Goal: Task Accomplishment & Management: Complete application form

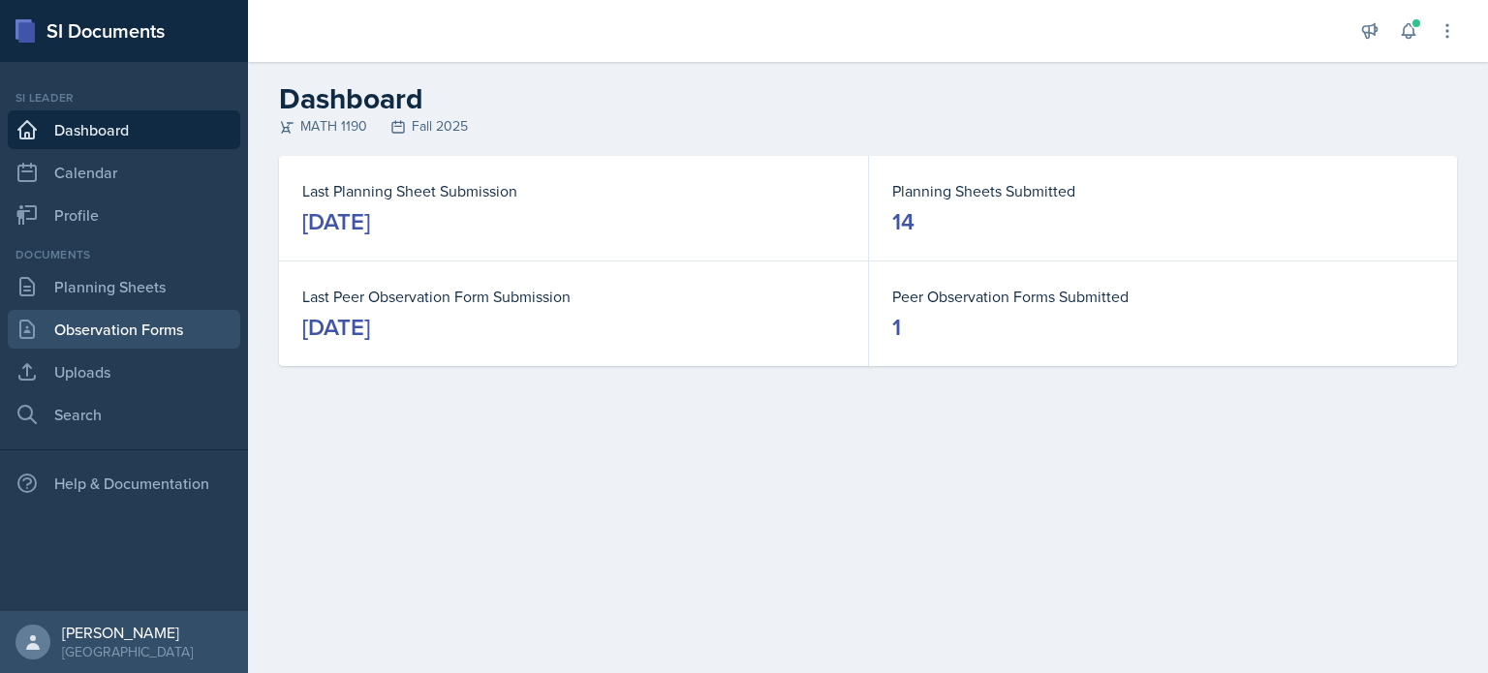
click at [186, 331] on link "Observation Forms" at bounding box center [124, 329] width 233 height 39
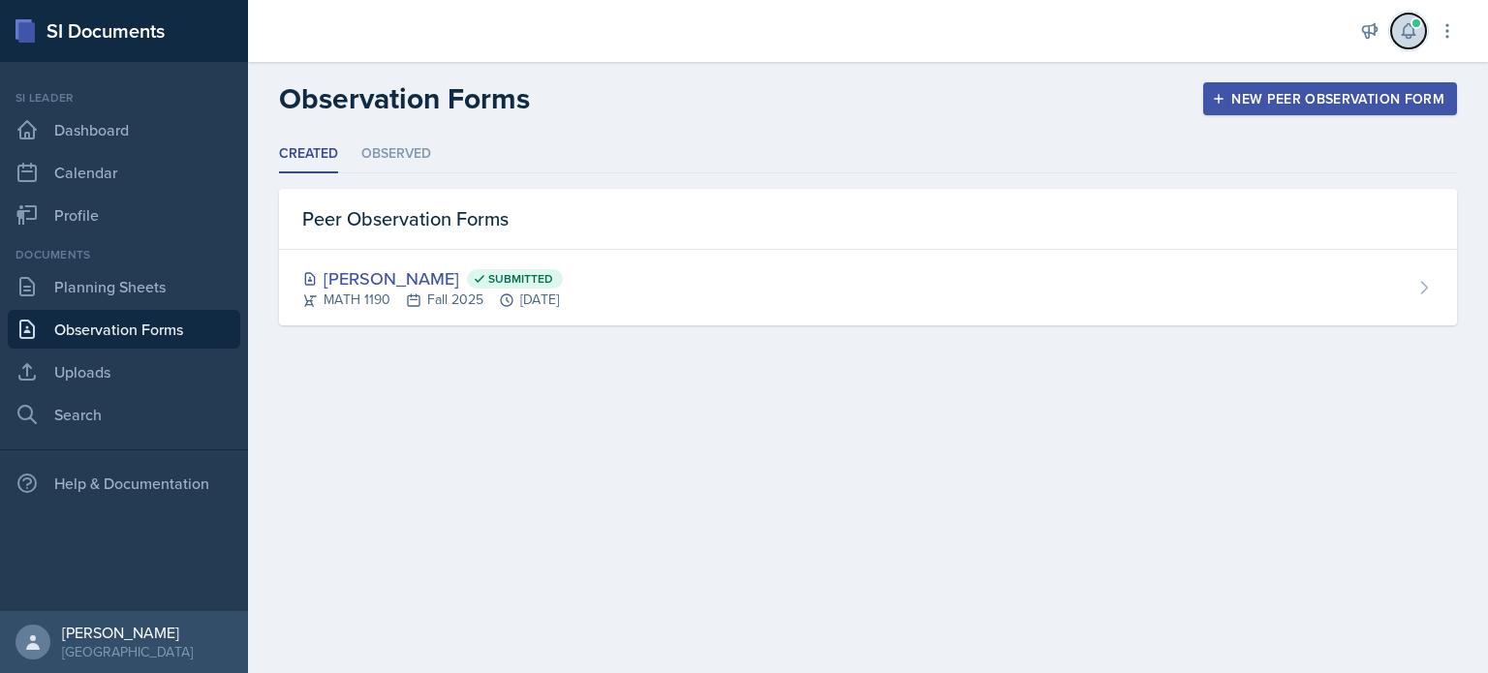
click at [1402, 26] on icon at bounding box center [1408, 30] width 19 height 19
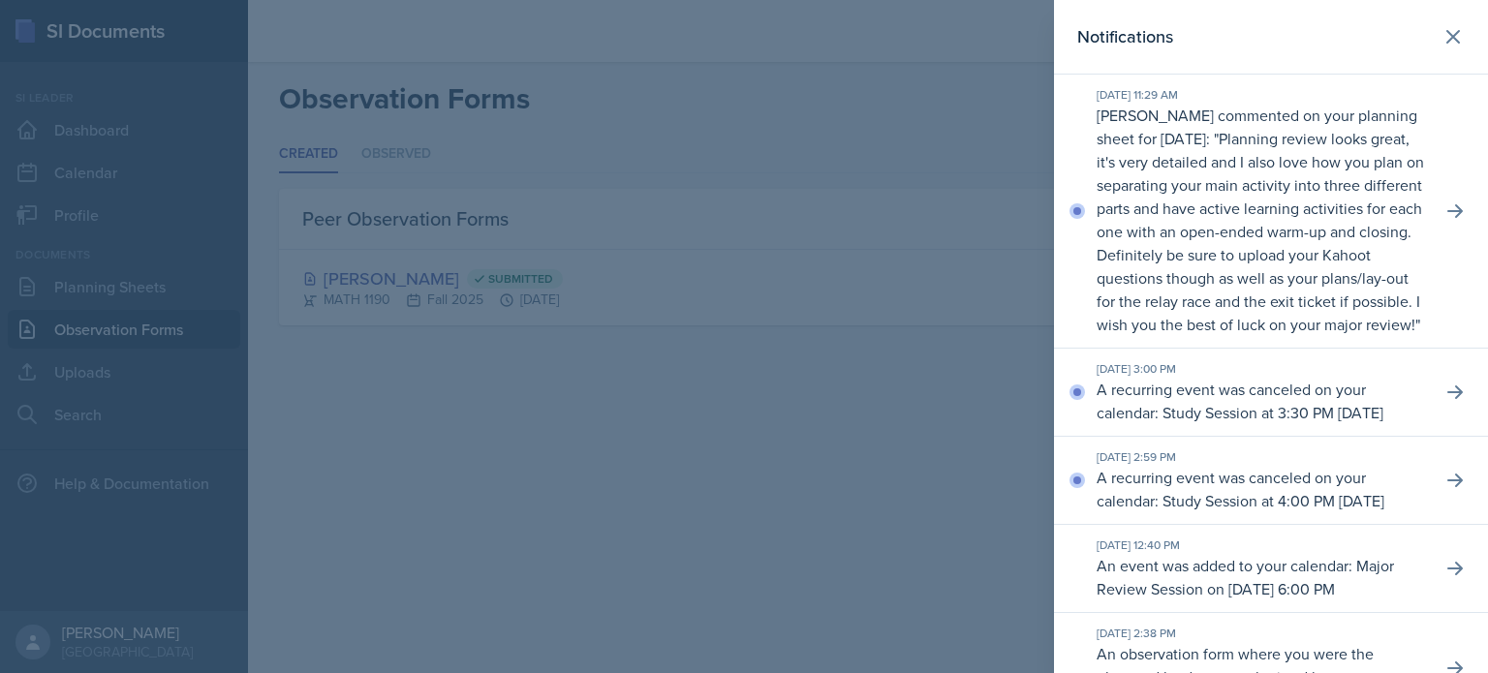
click at [1257, 312] on p "Planning review looks great, it's very detailed and I also love how you plan on…" at bounding box center [1260, 231] width 327 height 207
click at [1442, 46] on icon at bounding box center [1453, 36] width 23 height 23
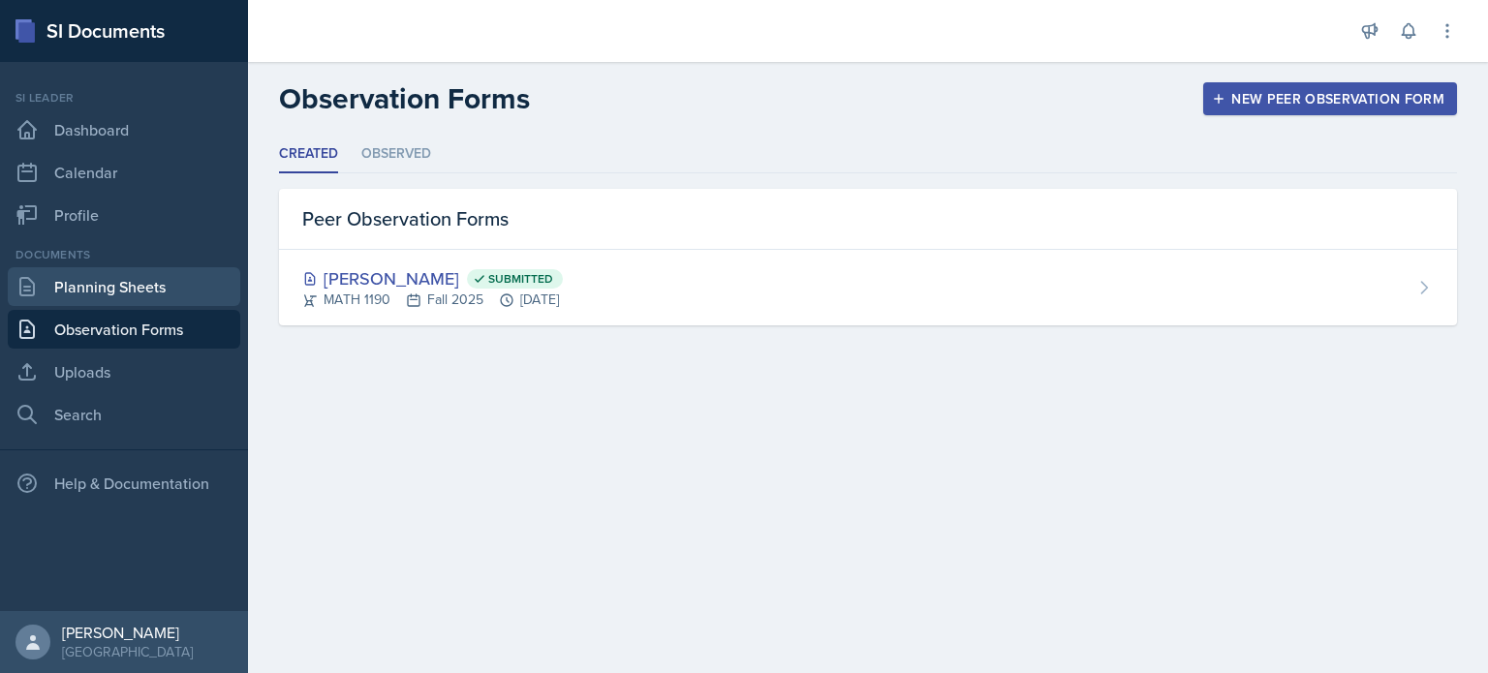
click at [179, 293] on link "Planning Sheets" at bounding box center [124, 286] width 233 height 39
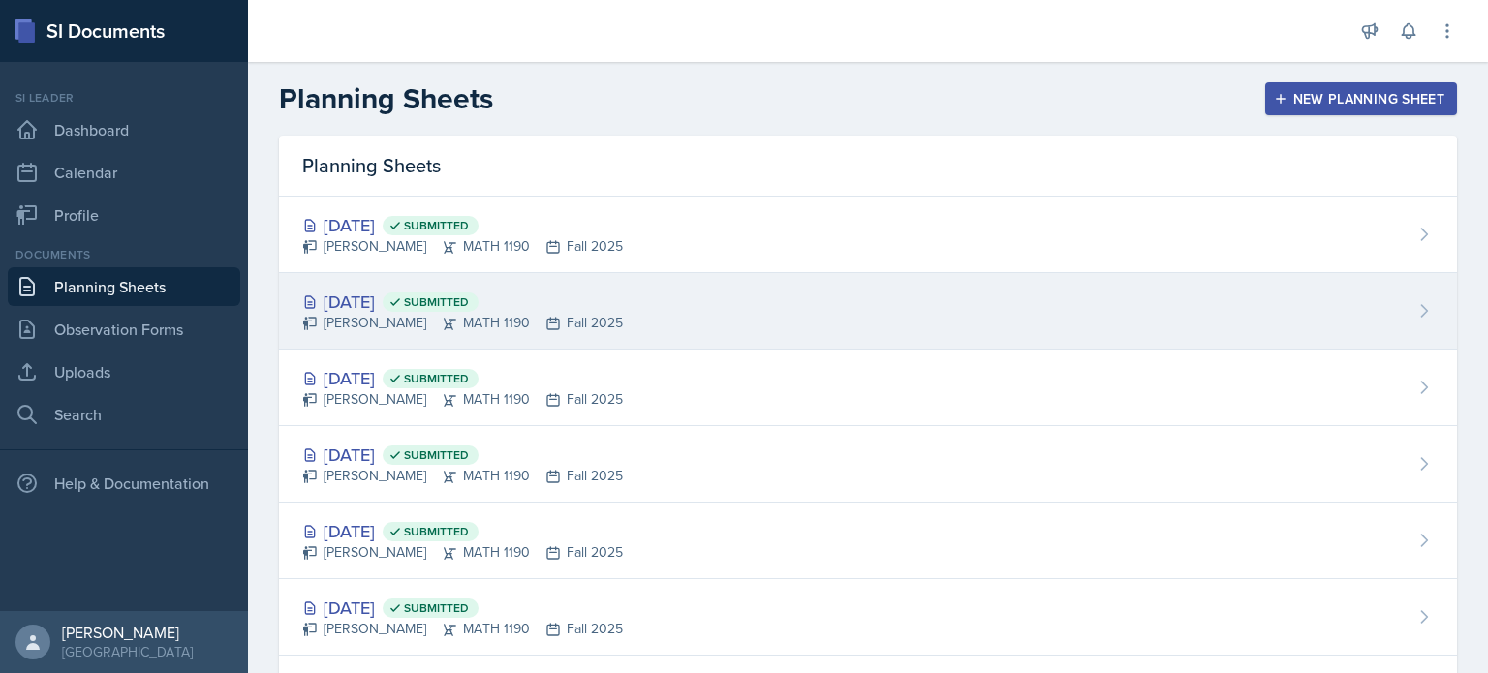
click at [387, 300] on div "[DATE] Submitted" at bounding box center [462, 302] width 321 height 26
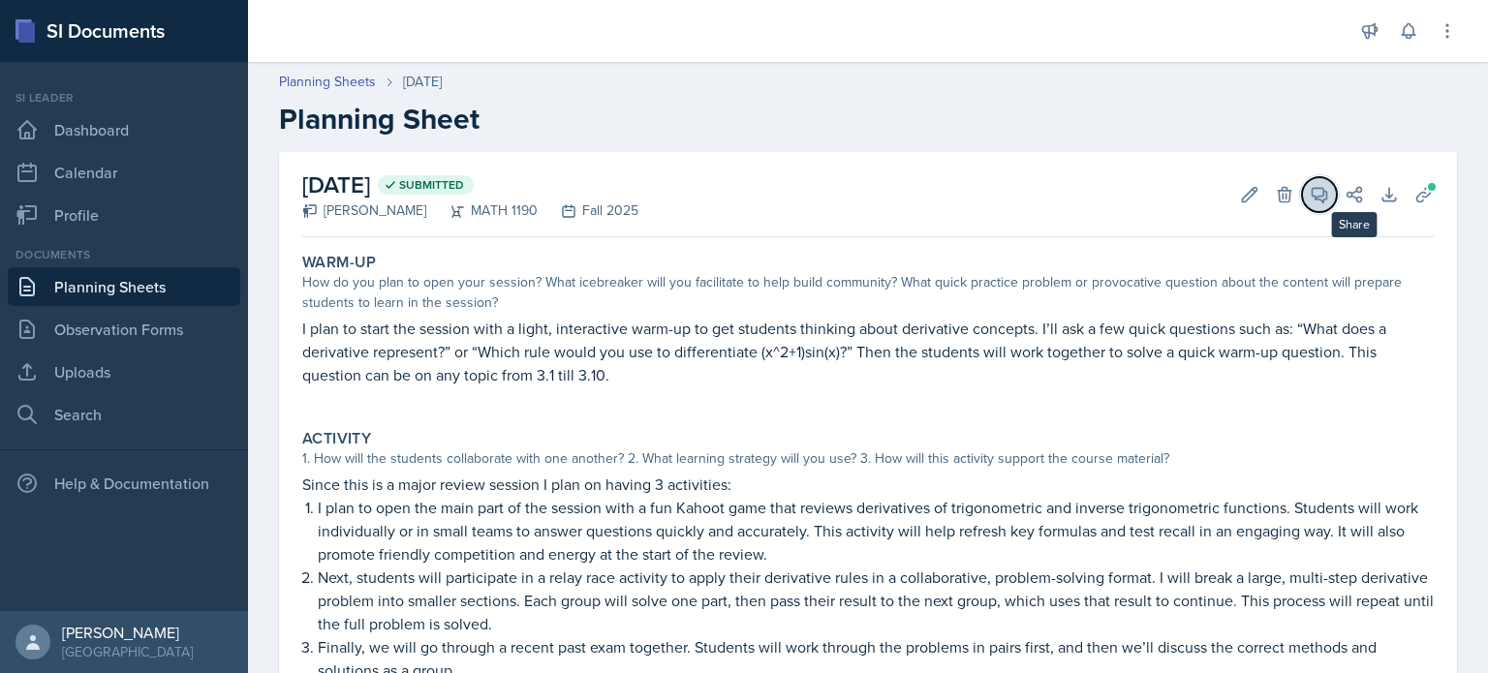
click at [1310, 189] on icon at bounding box center [1319, 194] width 19 height 19
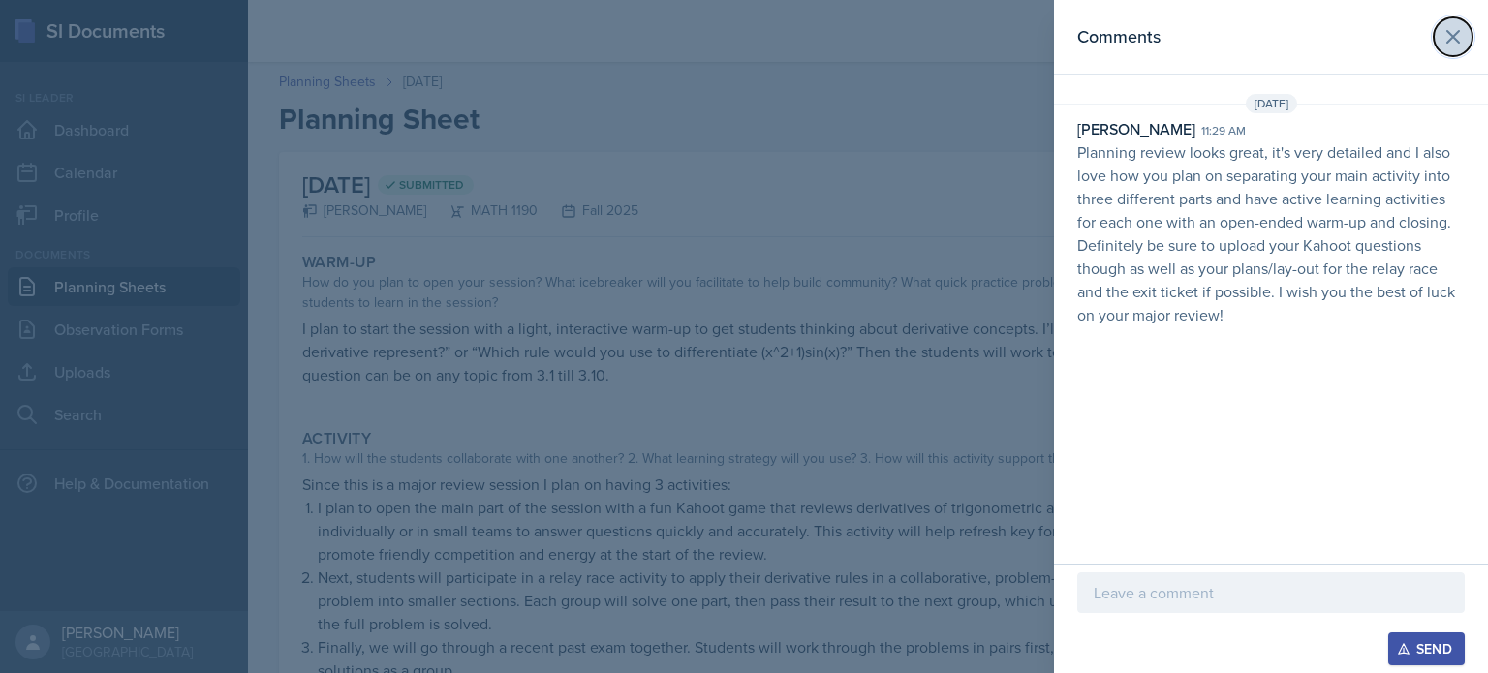
click at [1452, 51] on button at bounding box center [1453, 36] width 39 height 39
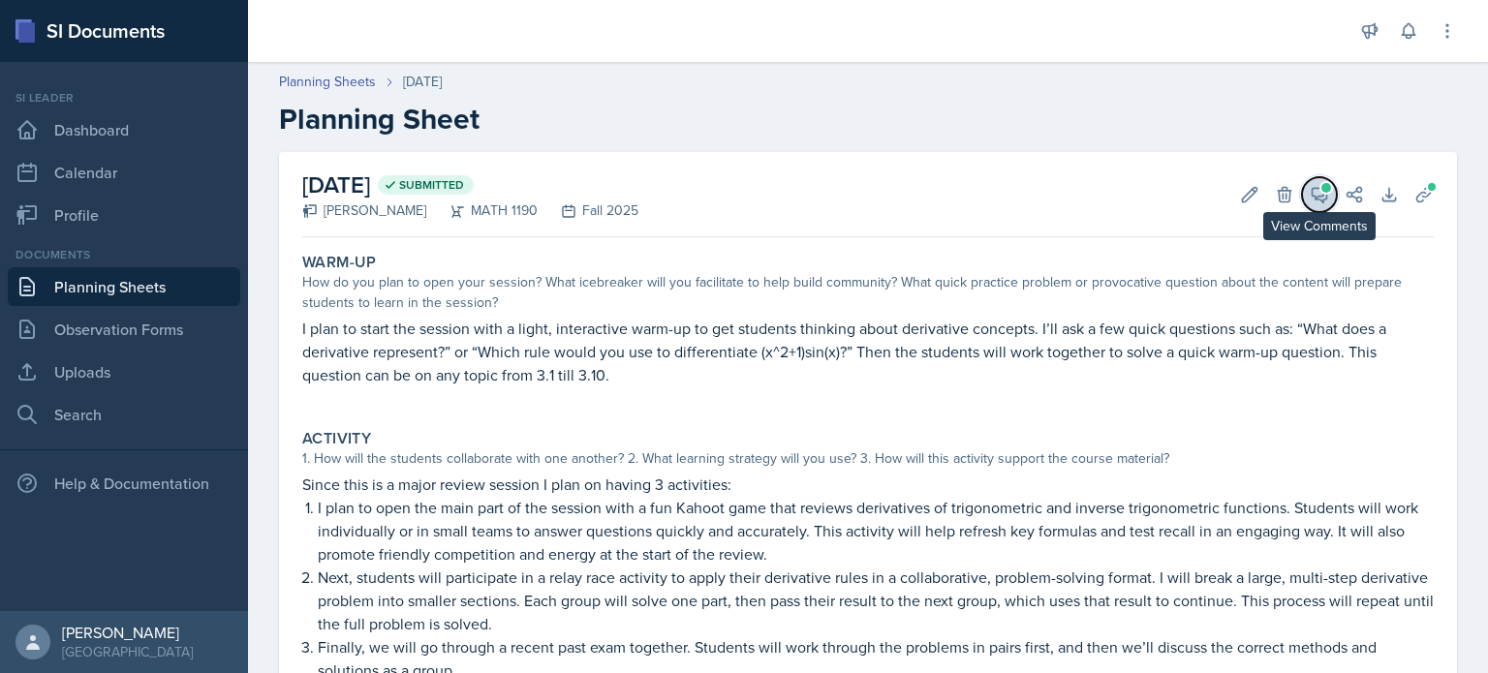
click at [1318, 197] on button "View Comments" at bounding box center [1319, 194] width 35 height 35
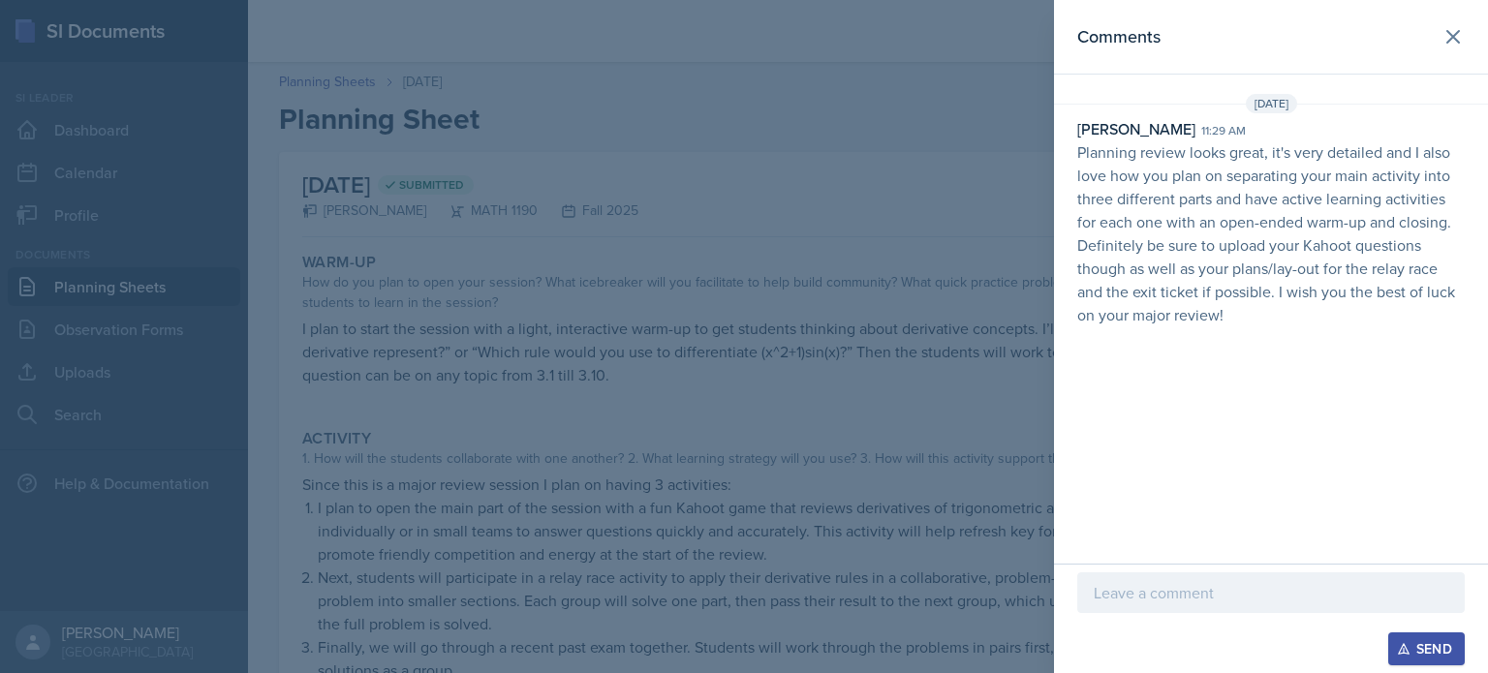
click at [1165, 624] on div at bounding box center [1271, 622] width 388 height 19
click at [1181, 589] on p at bounding box center [1271, 592] width 355 height 23
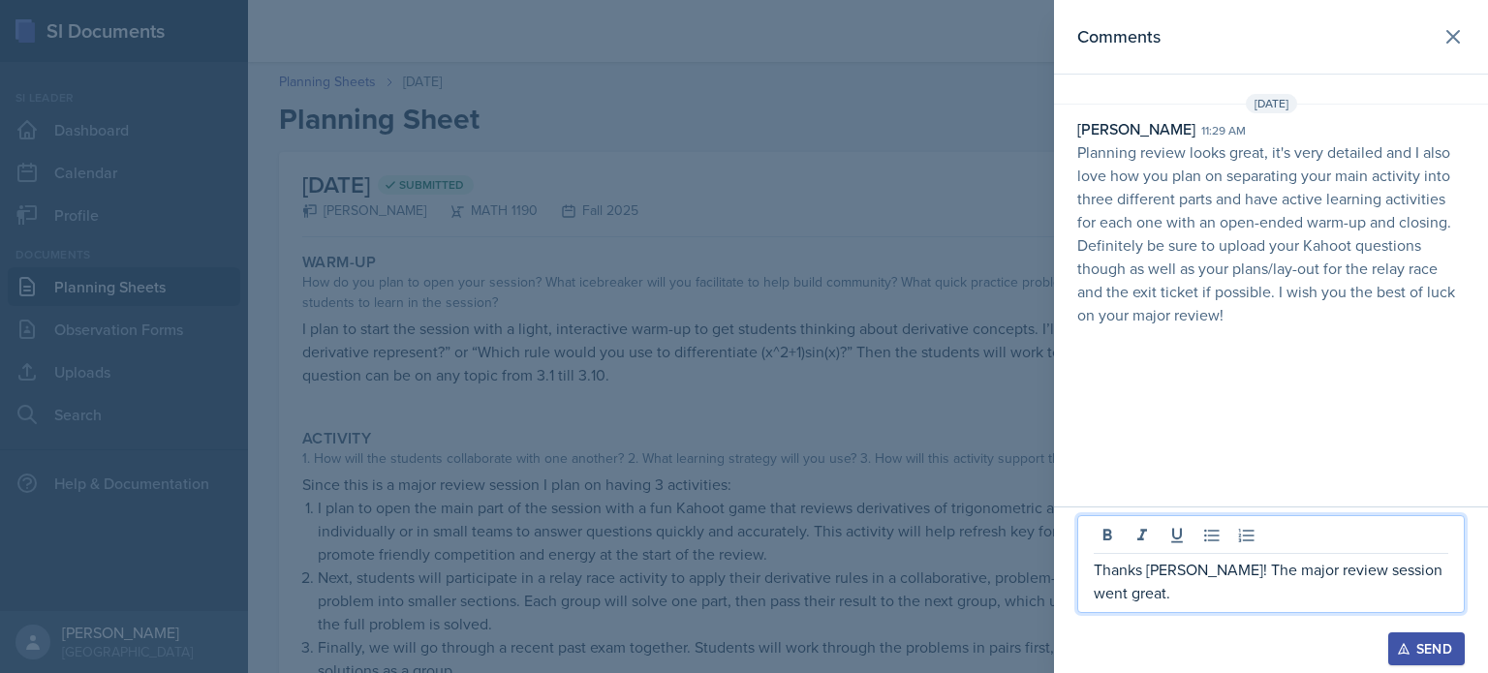
click at [1405, 635] on button "Send" at bounding box center [1426, 649] width 77 height 33
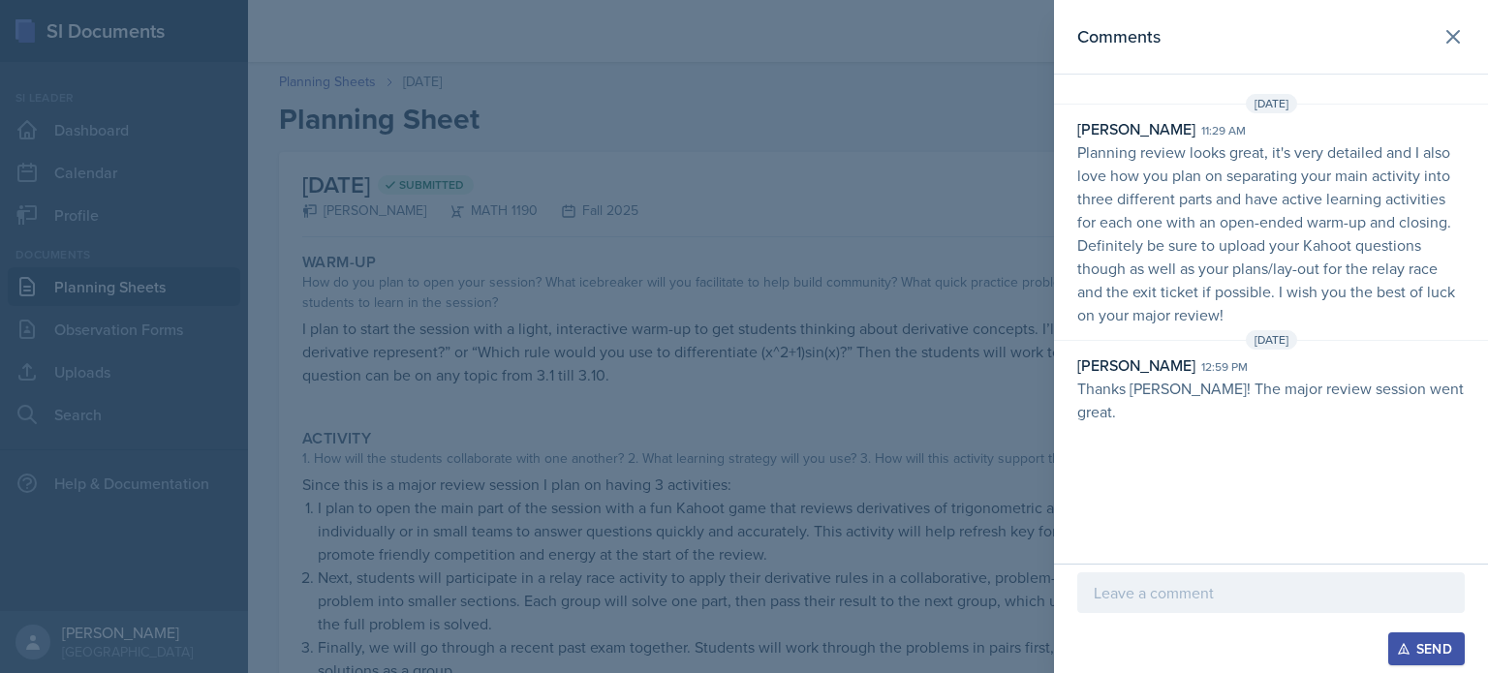
click at [977, 345] on div at bounding box center [744, 336] width 1488 height 673
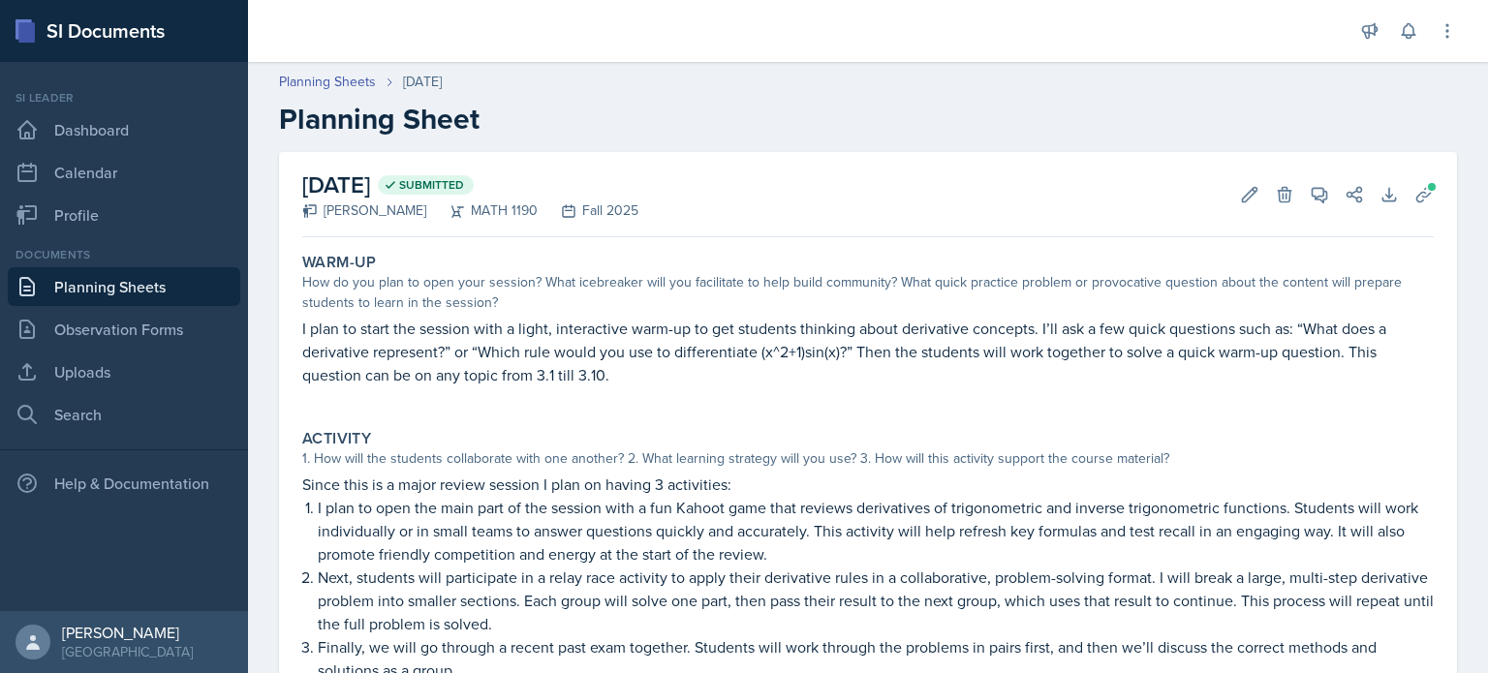
click at [229, 287] on link "Planning Sheets" at bounding box center [124, 286] width 233 height 39
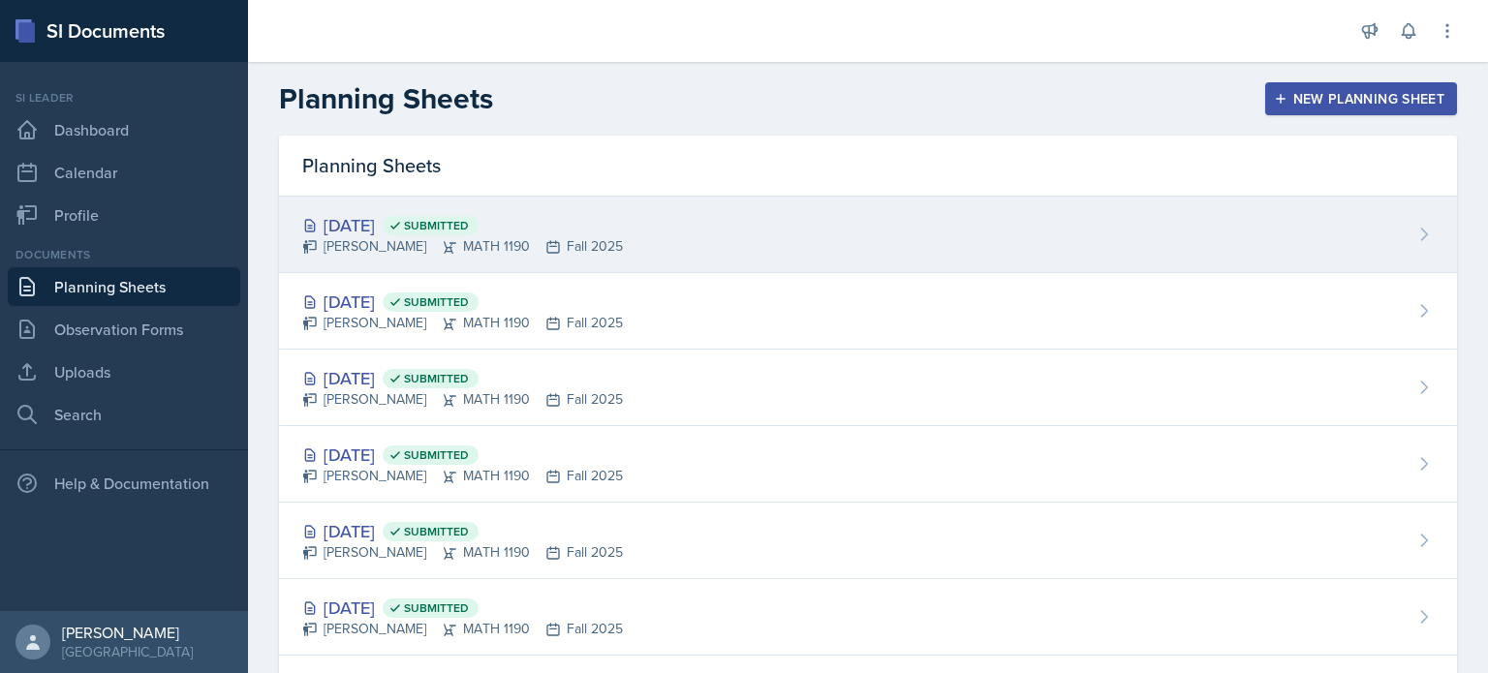
click at [411, 245] on div "[PERSON_NAME] MATH 1190 Fall 2025" at bounding box center [462, 246] width 321 height 20
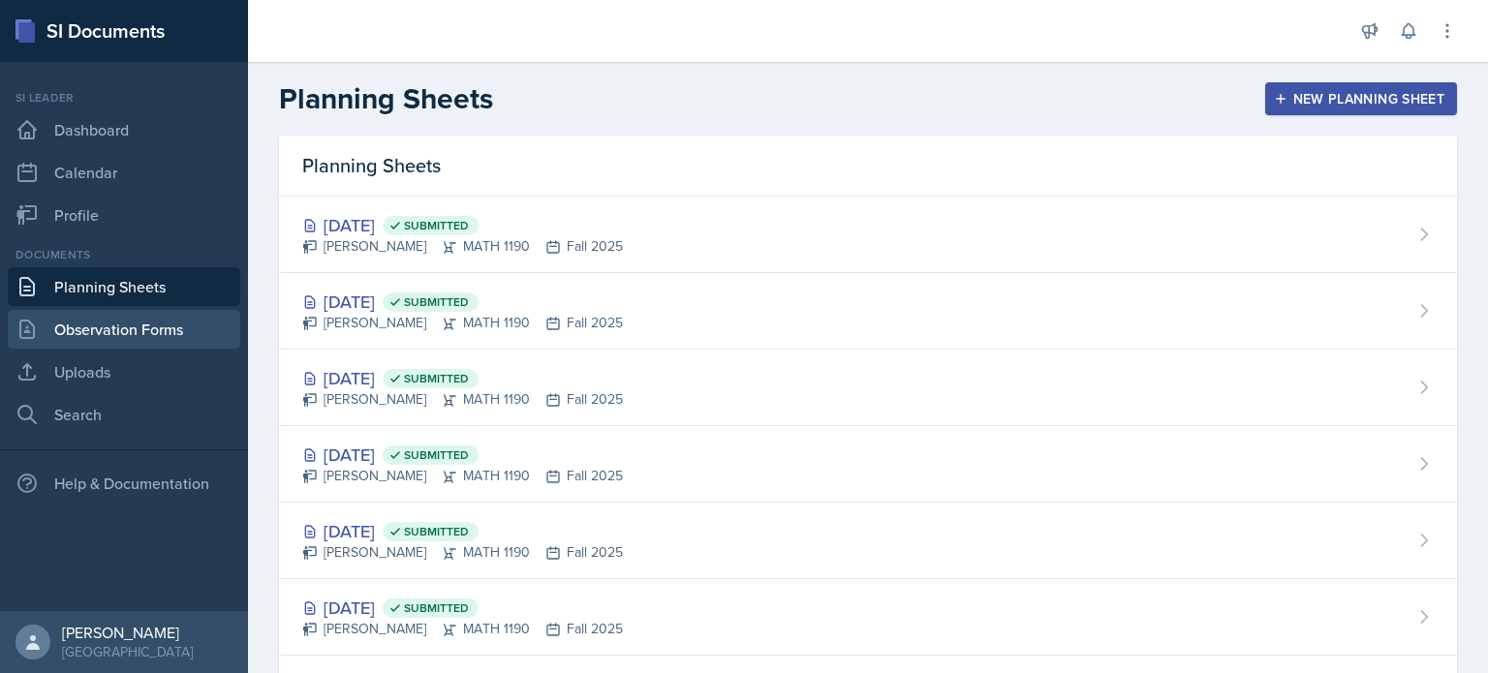
click at [171, 328] on link "Observation Forms" at bounding box center [124, 329] width 233 height 39
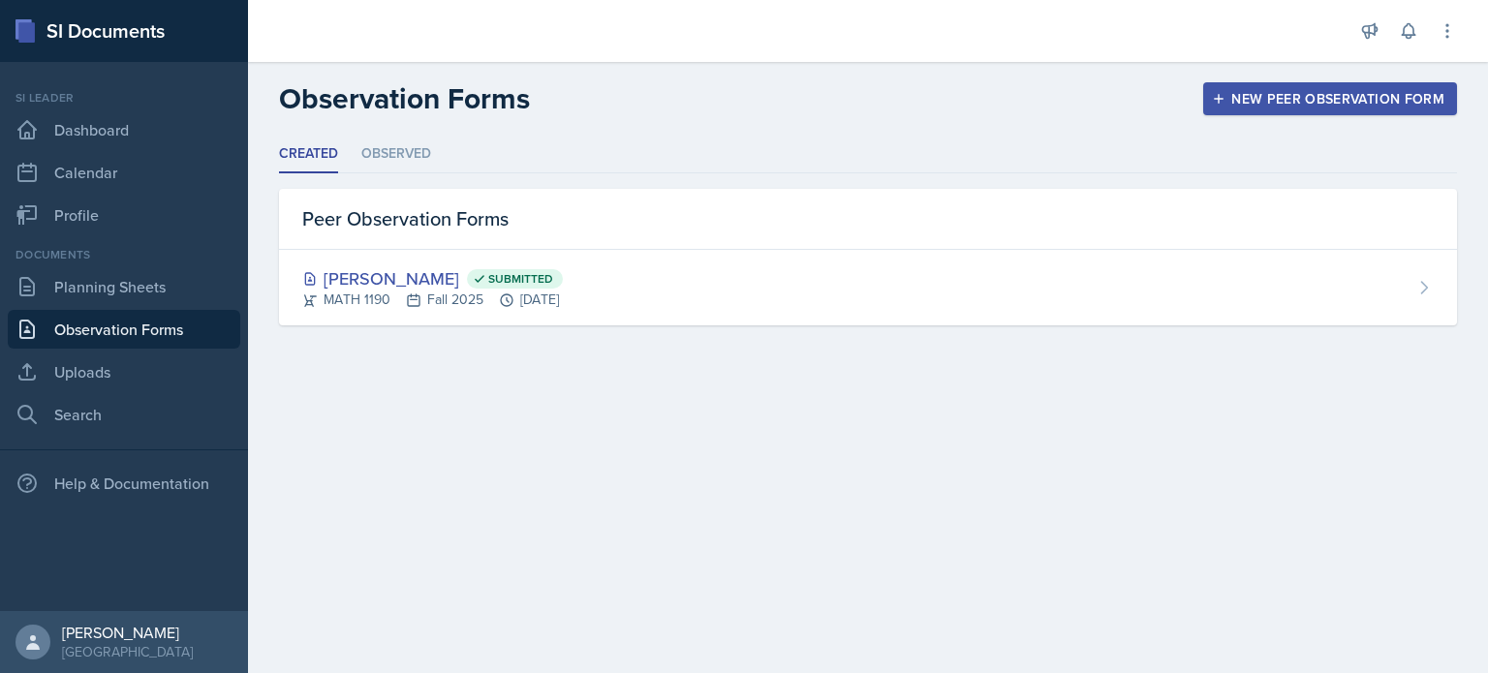
click at [1313, 81] on div "Observation Forms New Peer Observation Form" at bounding box center [868, 98] width 1240 height 35
click at [1267, 101] on div "New Peer Observation Form" at bounding box center [1330, 99] width 229 height 16
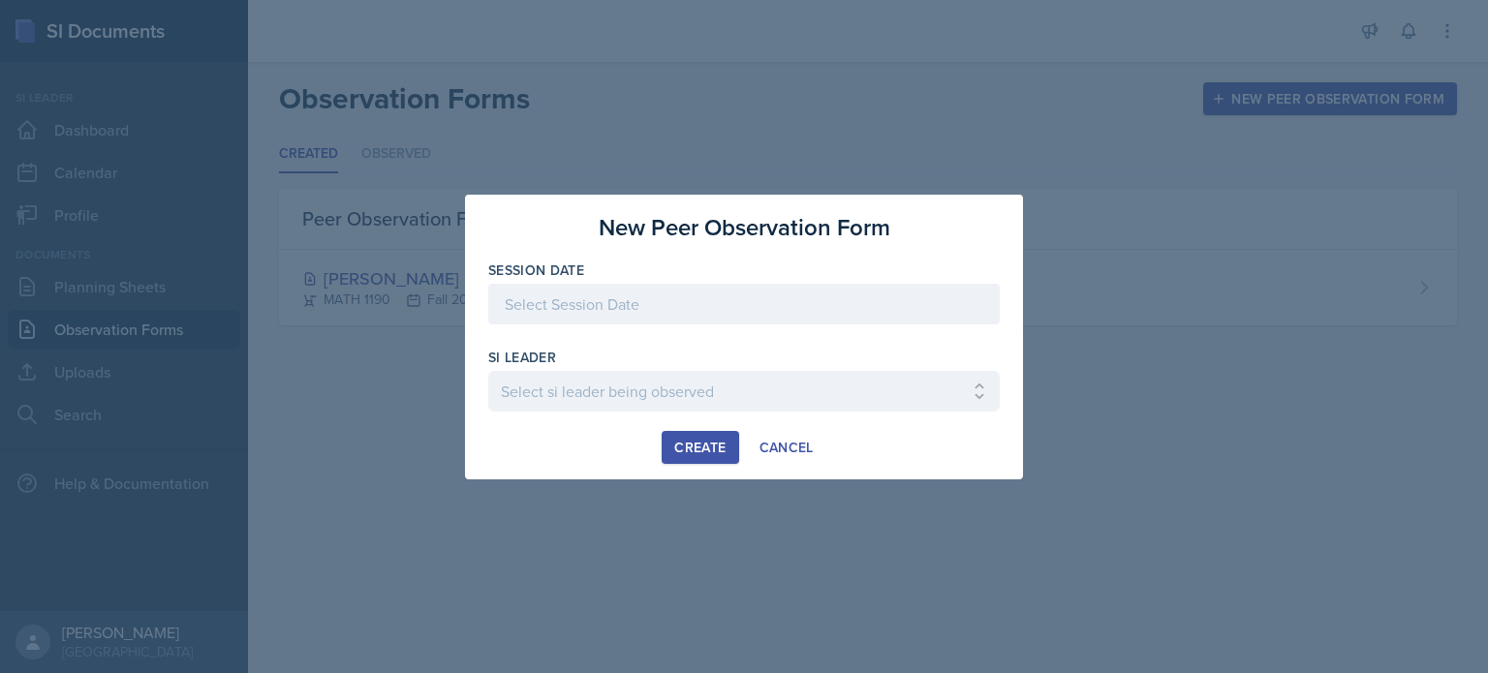
click at [823, 296] on div at bounding box center [744, 304] width 512 height 41
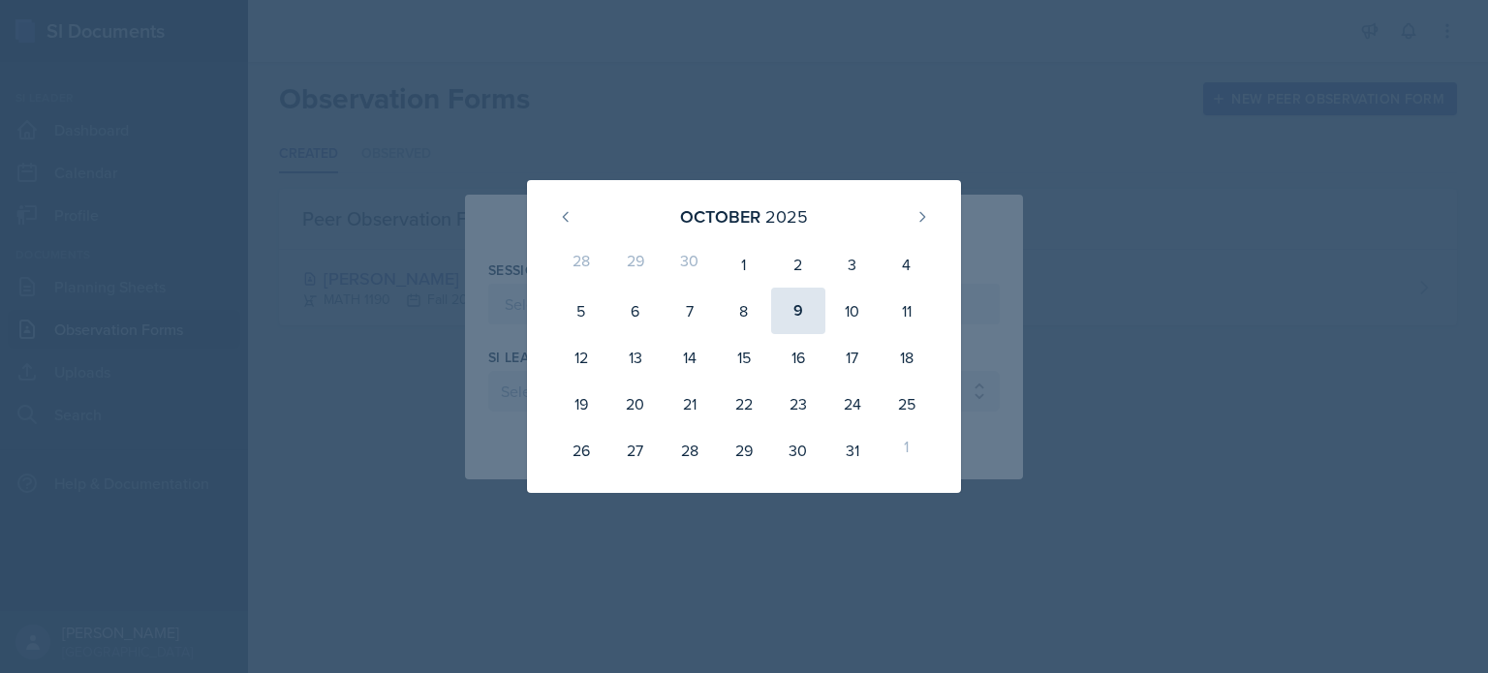
click at [802, 297] on div "9" at bounding box center [798, 311] width 54 height 47
type input "[DATE]"
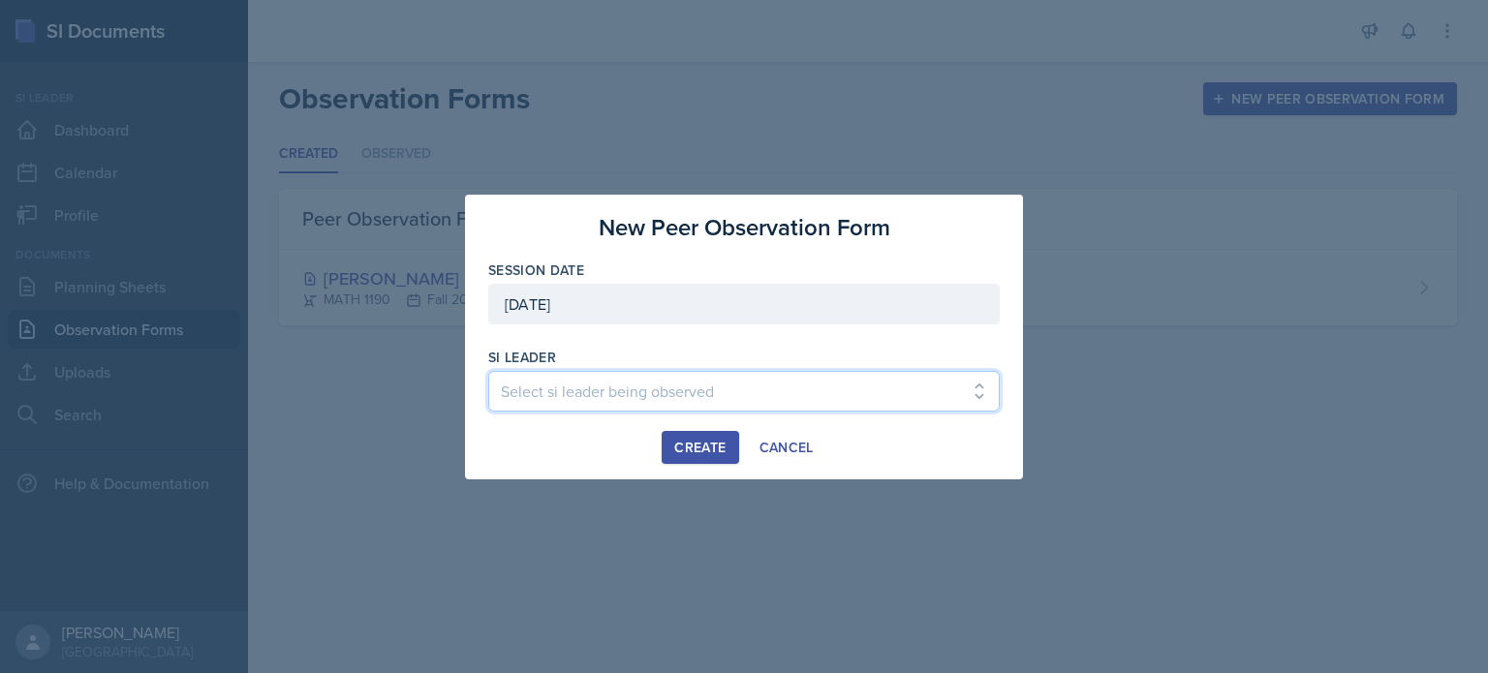
click at [804, 398] on select "Select si leader being observed [PERSON_NAME] / PSYC 2500 / The Phantoms of The…" at bounding box center [744, 391] width 512 height 41
select select "32bd1468-5985-4ffb-aaa5-e4faee211699"
click at [488, 371] on select "Select si leader being observed [PERSON_NAME] / PSYC 2500 / The Phantoms of The…" at bounding box center [744, 391] width 512 height 41
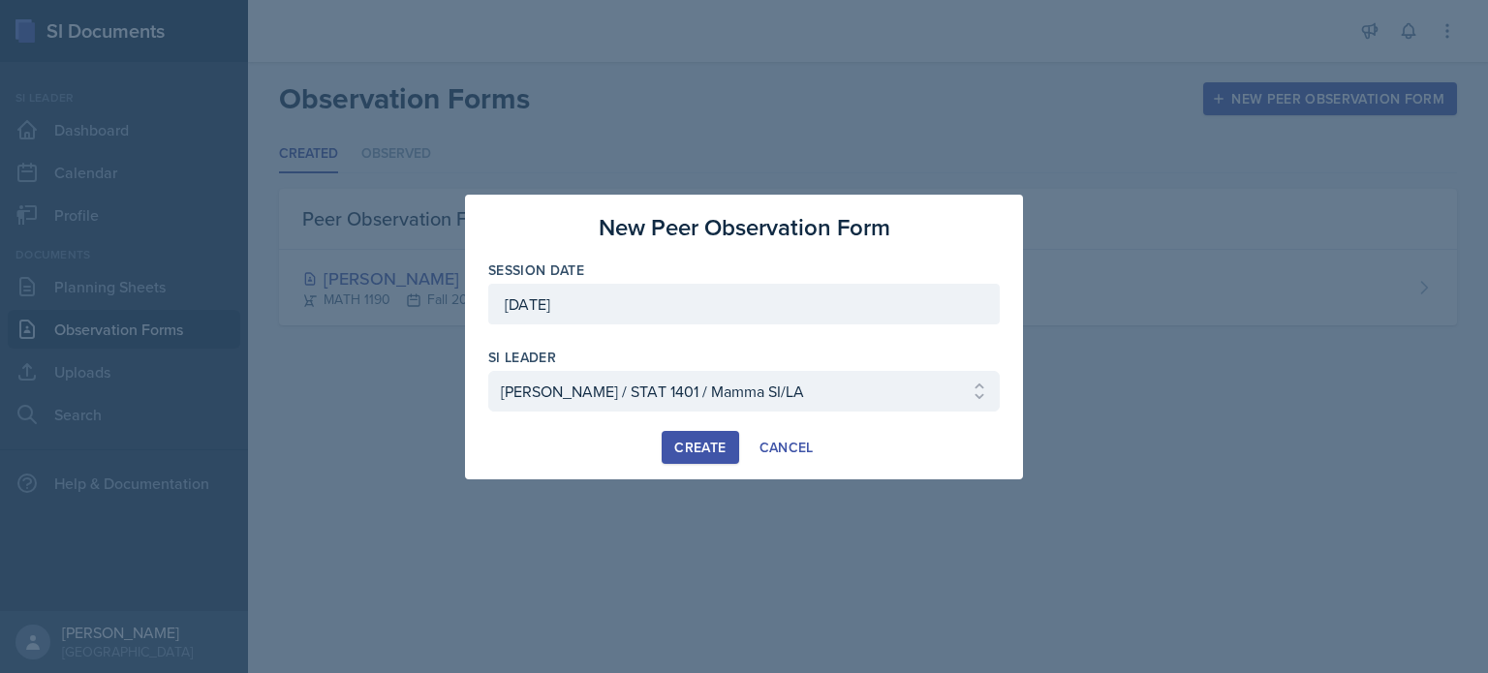
click at [723, 75] on div at bounding box center [744, 336] width 1488 height 673
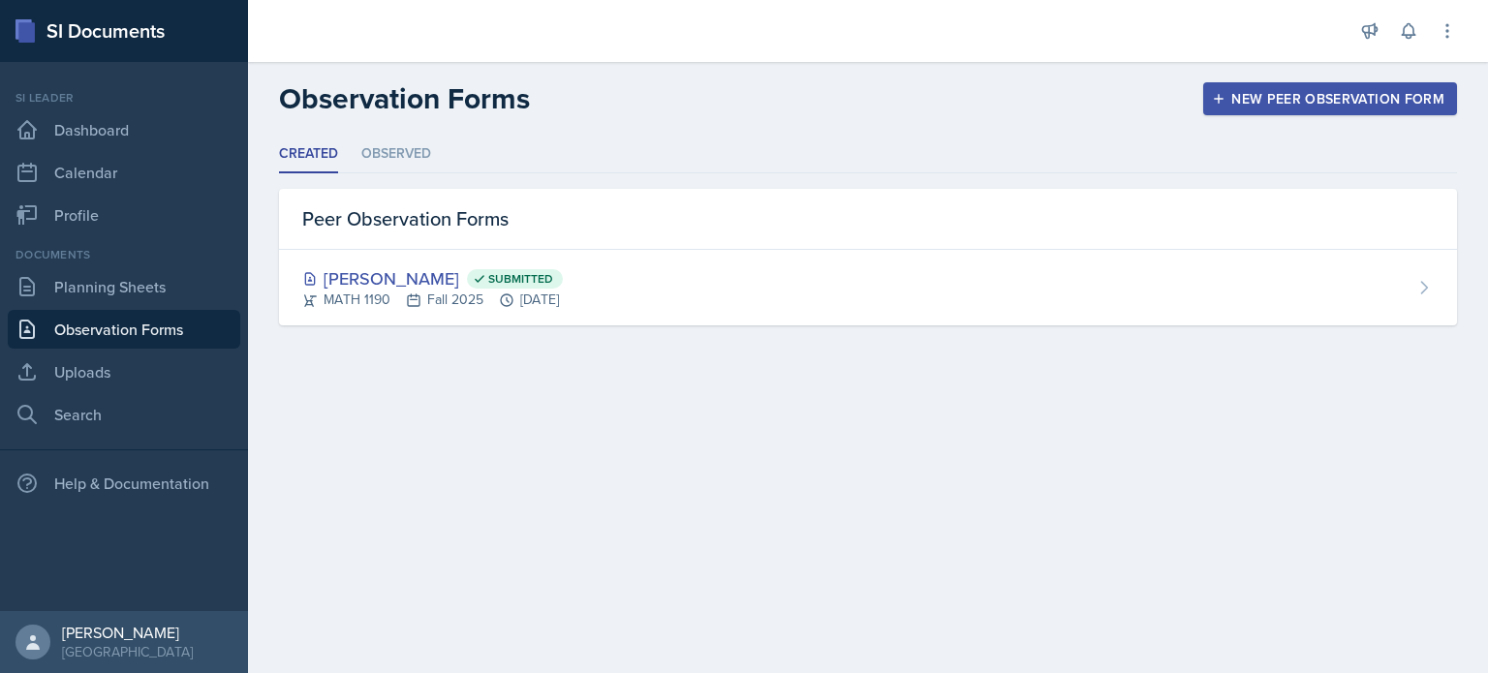
click at [1298, 91] on div "New Peer Observation Form" at bounding box center [1330, 99] width 229 height 16
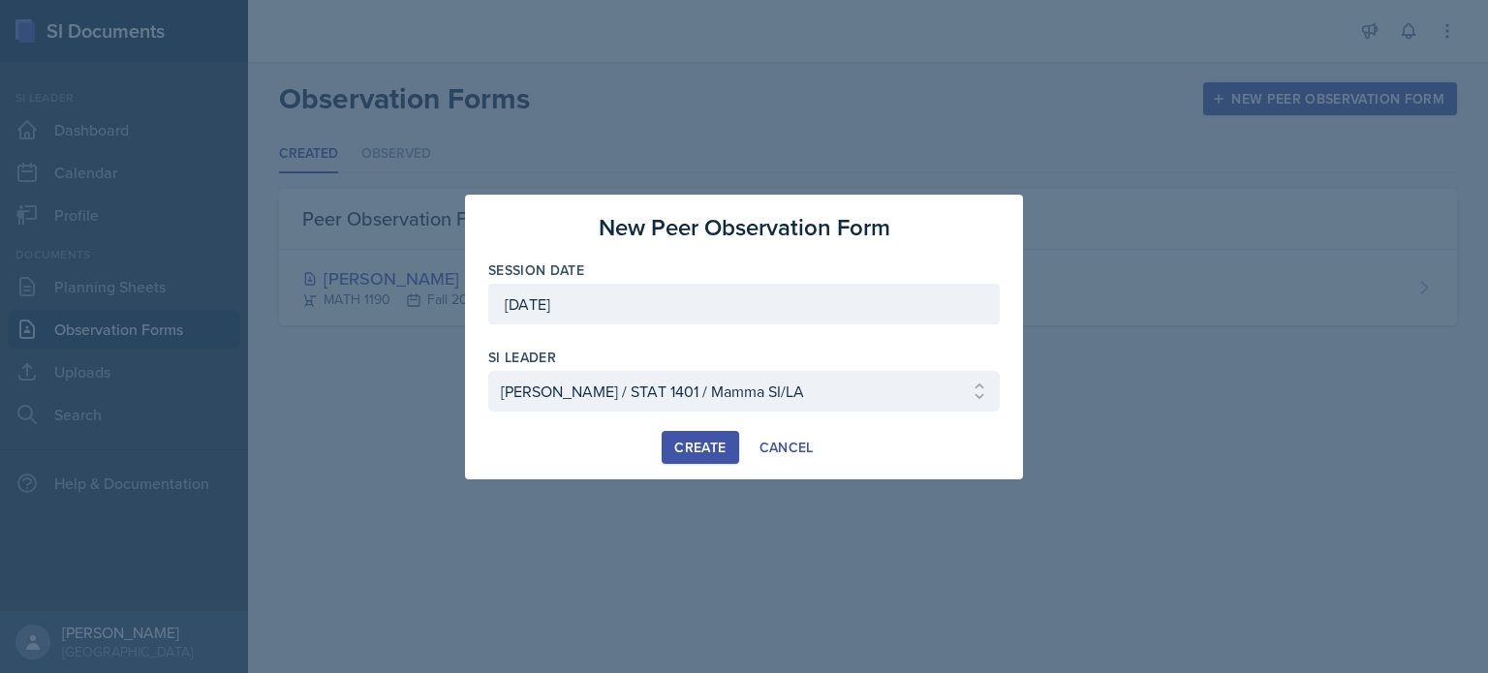
click at [717, 440] on div "Create" at bounding box center [699, 448] width 51 height 16
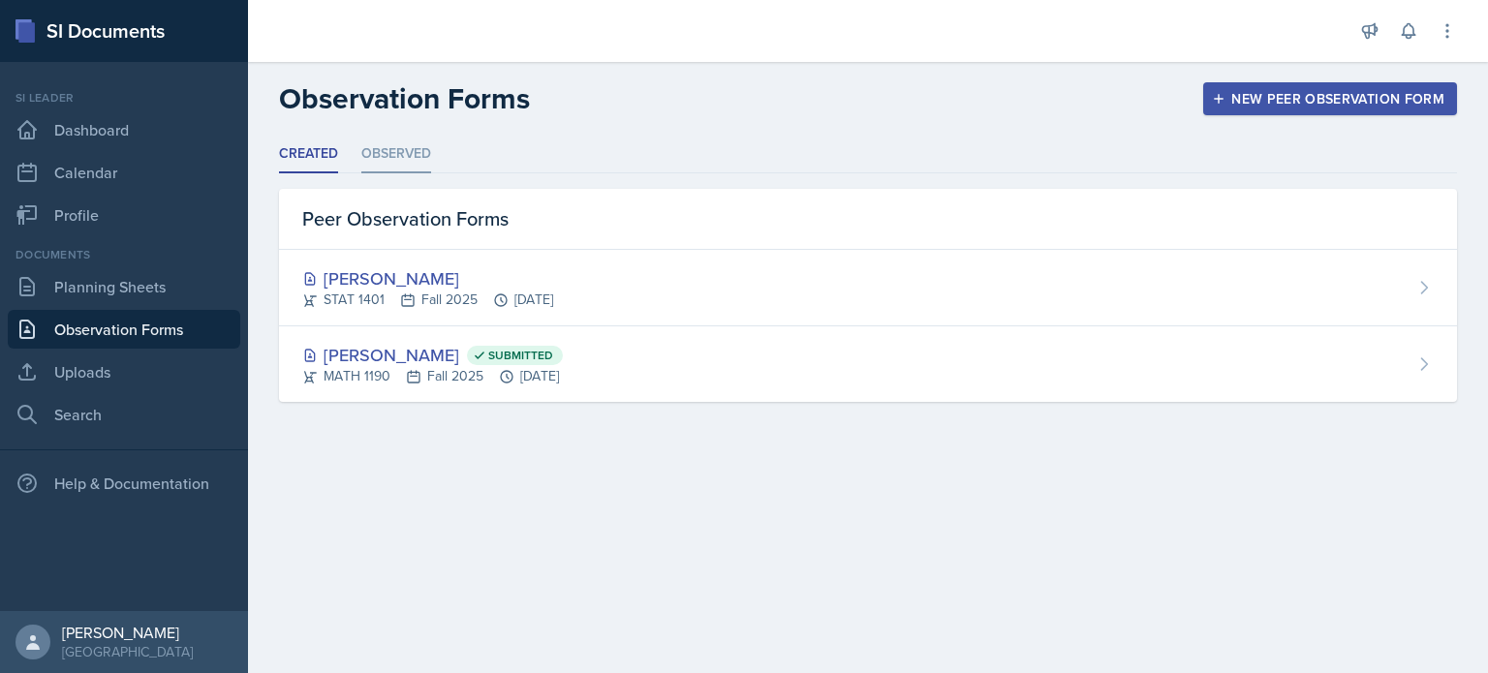
click at [387, 157] on li "Observed" at bounding box center [396, 155] width 70 height 38
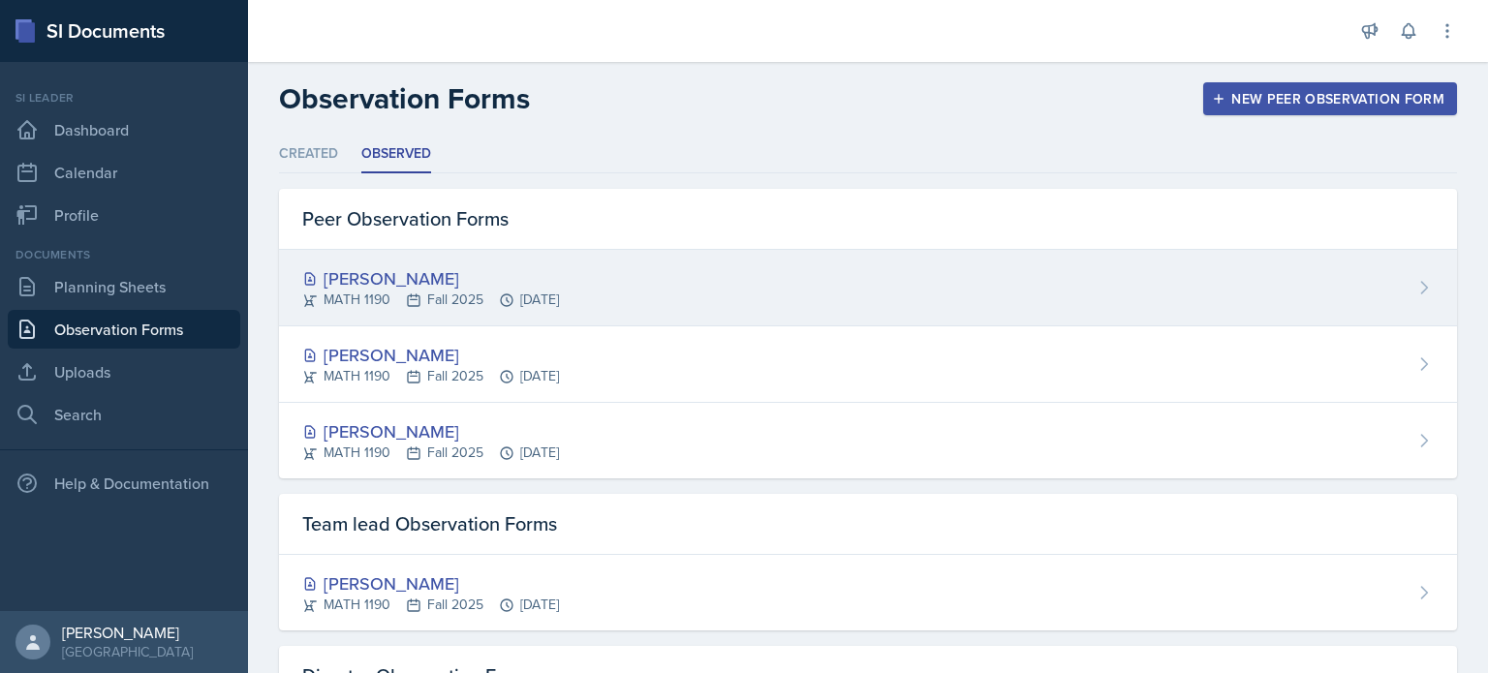
click at [456, 298] on div "MATH 1190 Fall 2025 [DATE]" at bounding box center [430, 300] width 257 height 20
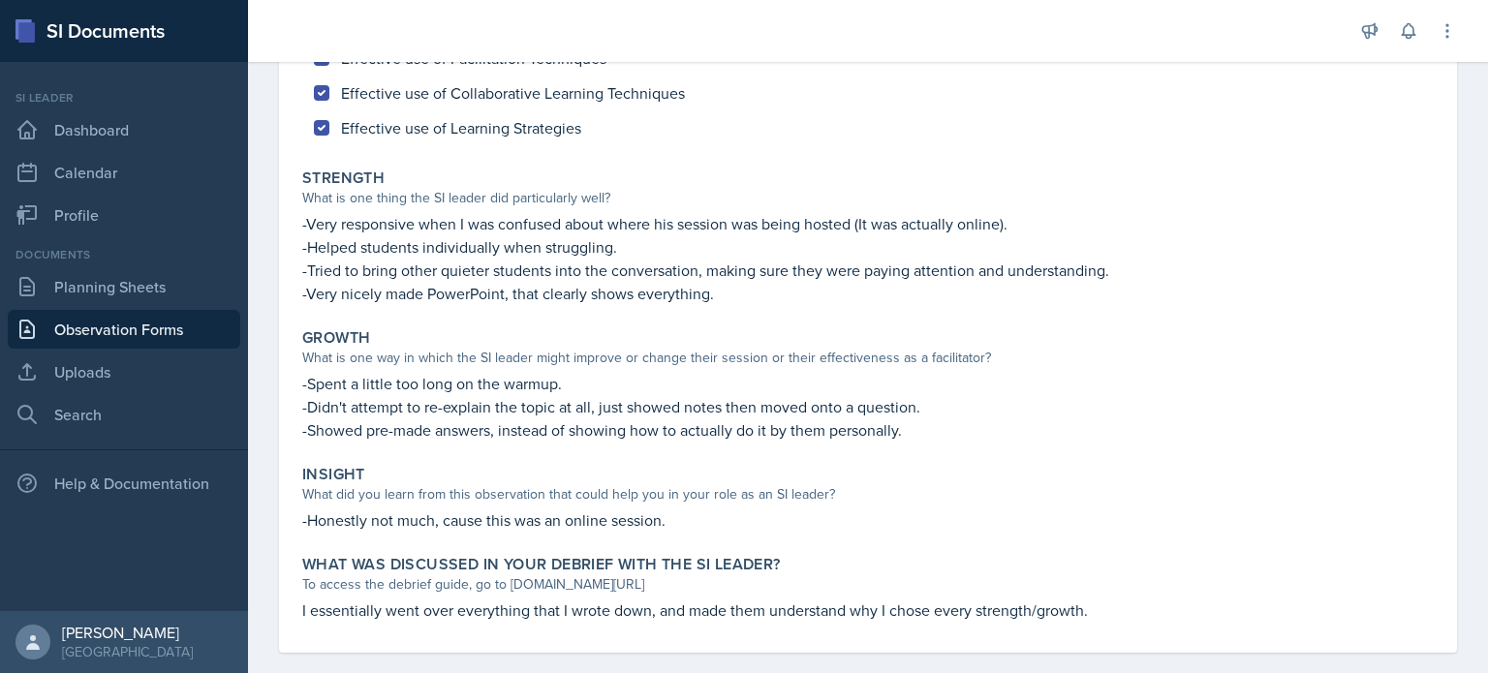
scroll to position [275, 0]
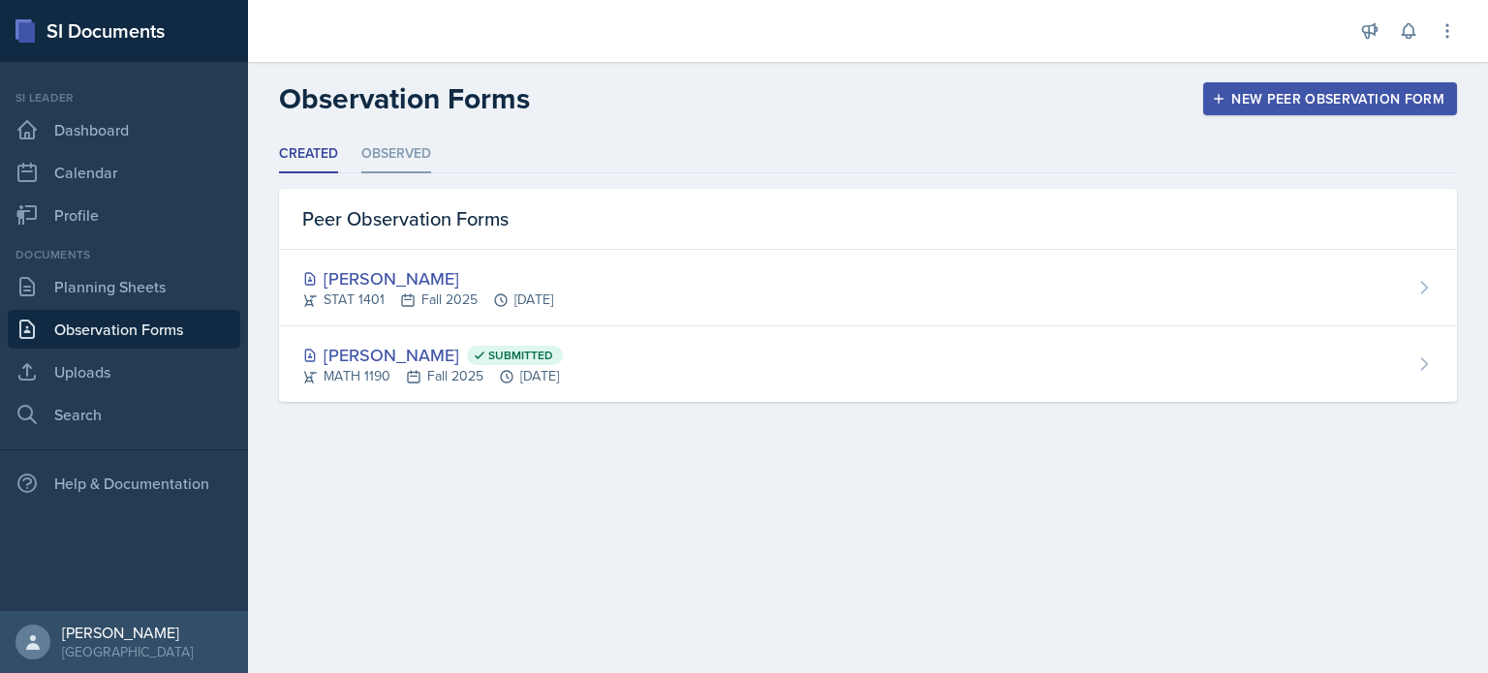
click at [417, 156] on li "Observed" at bounding box center [396, 155] width 70 height 38
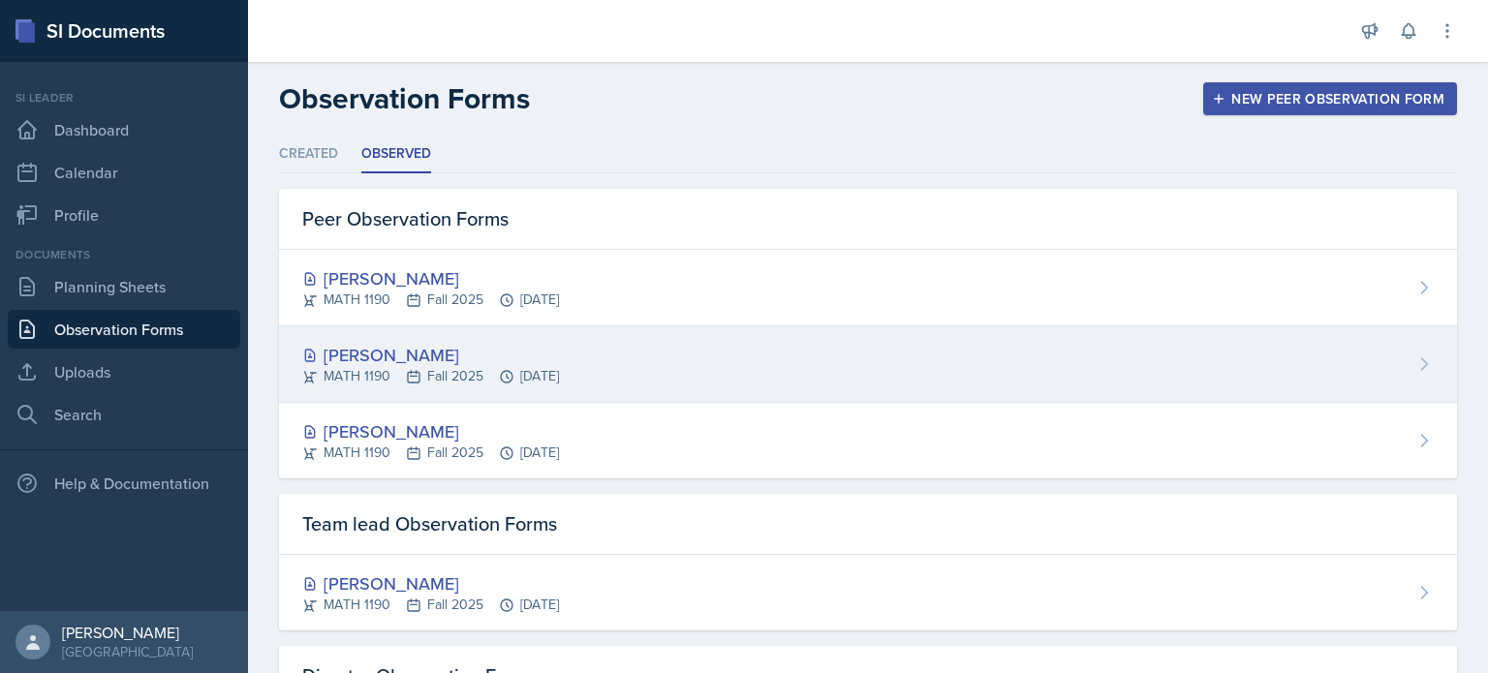
click at [421, 352] on div "[PERSON_NAME]" at bounding box center [430, 355] width 257 height 26
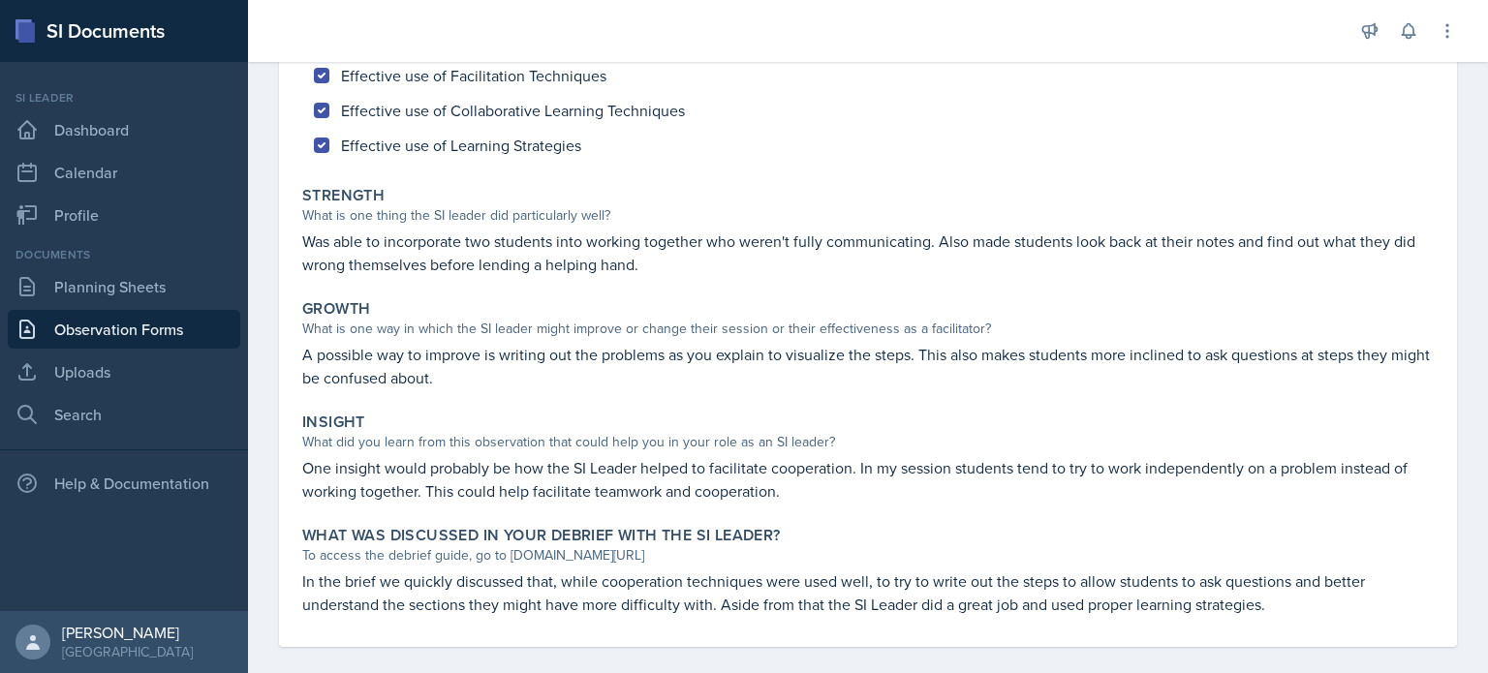
scroll to position [254, 0]
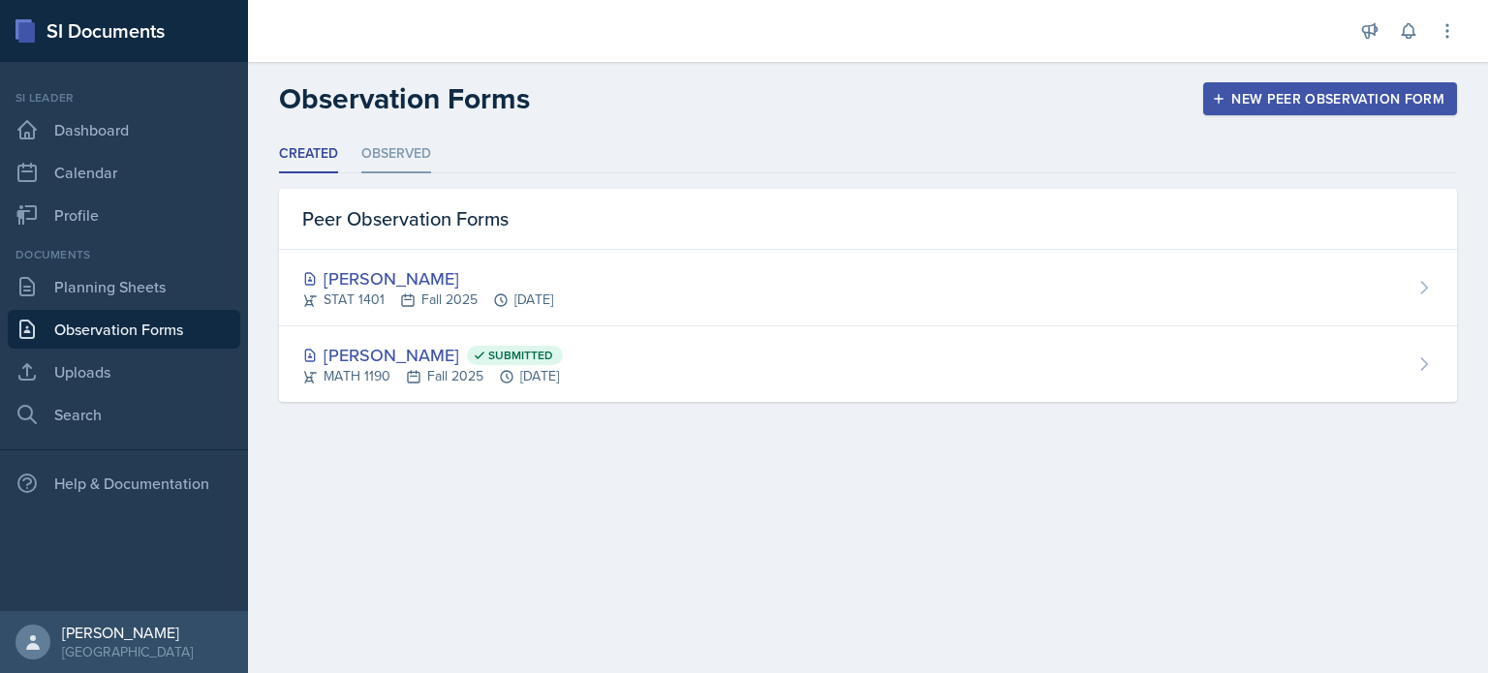
click at [421, 150] on li "Observed" at bounding box center [396, 155] width 70 height 38
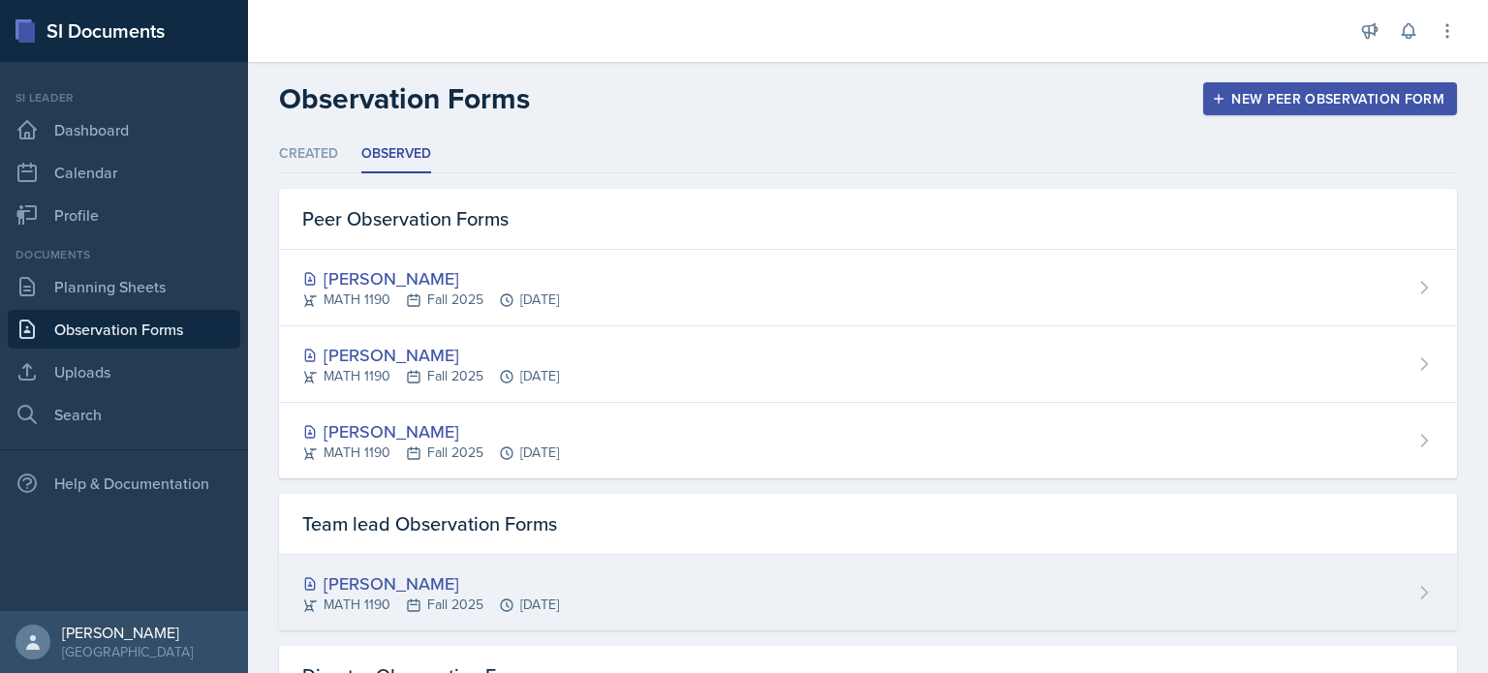
click at [488, 588] on div "[PERSON_NAME]" at bounding box center [430, 584] width 257 height 26
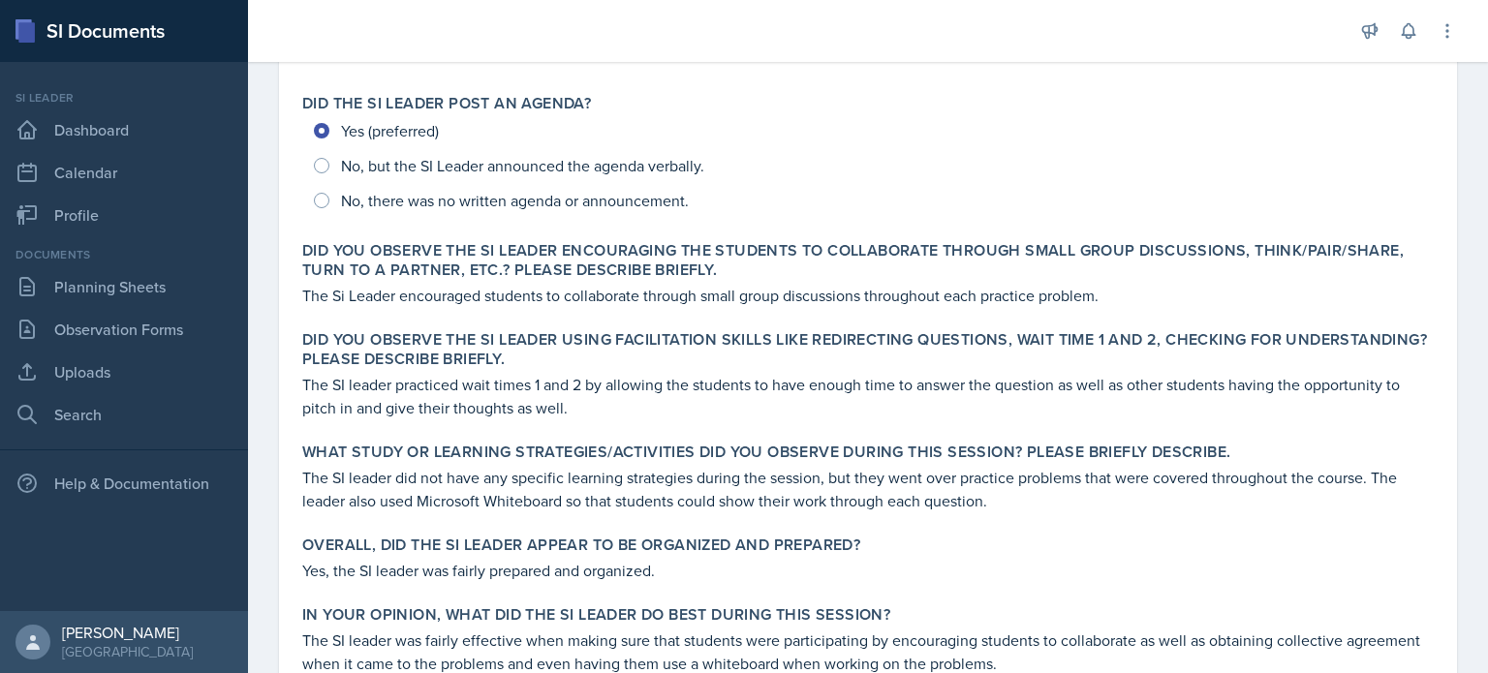
scroll to position [457, 0]
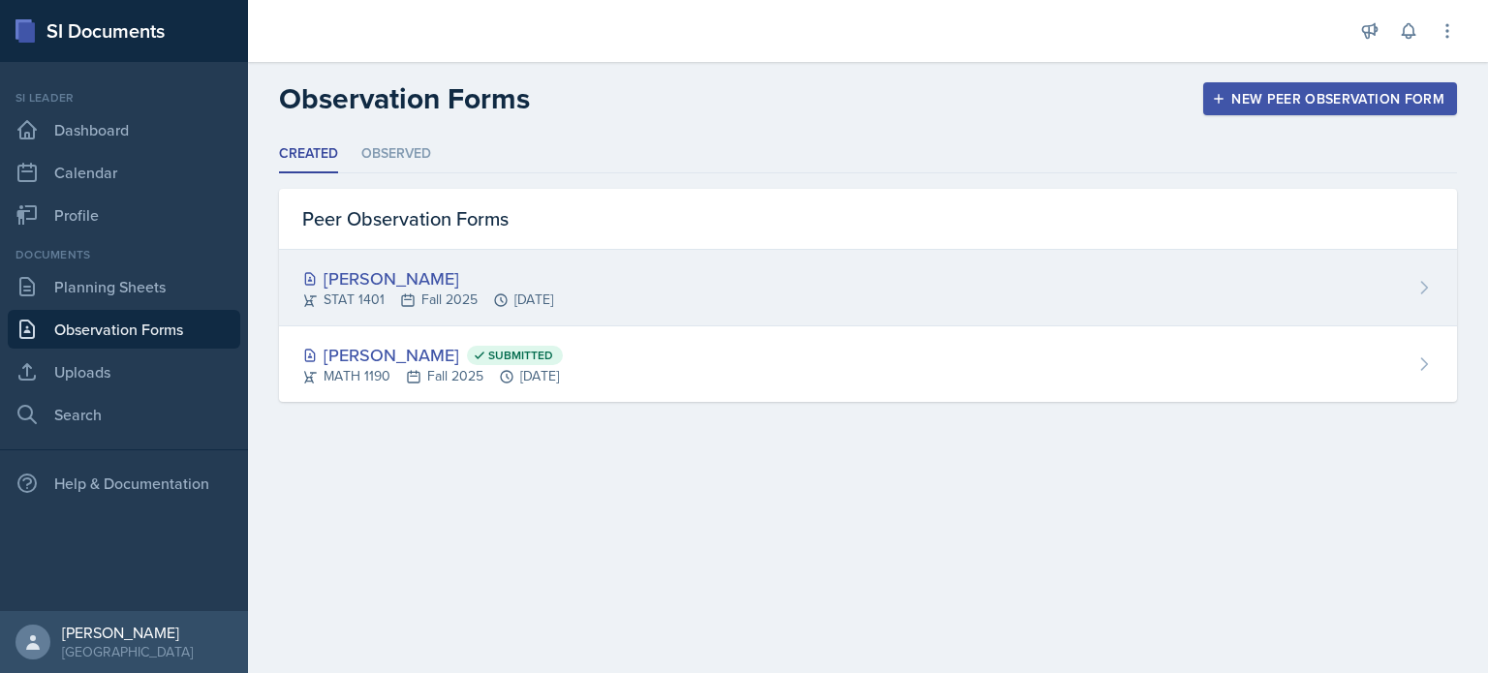
click at [655, 271] on div "[PERSON_NAME] STAT 1401 Fall 2025 [DATE]" at bounding box center [868, 288] width 1178 height 77
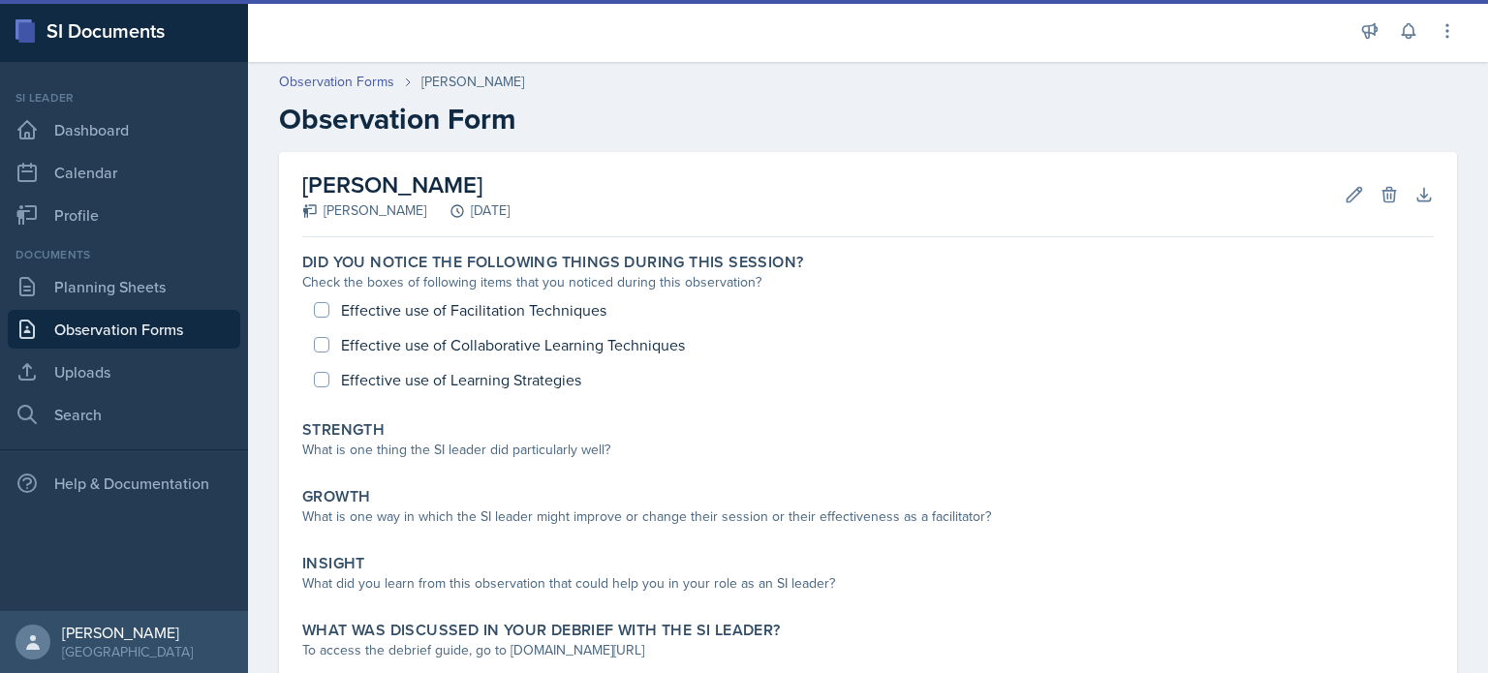
scroll to position [124, 0]
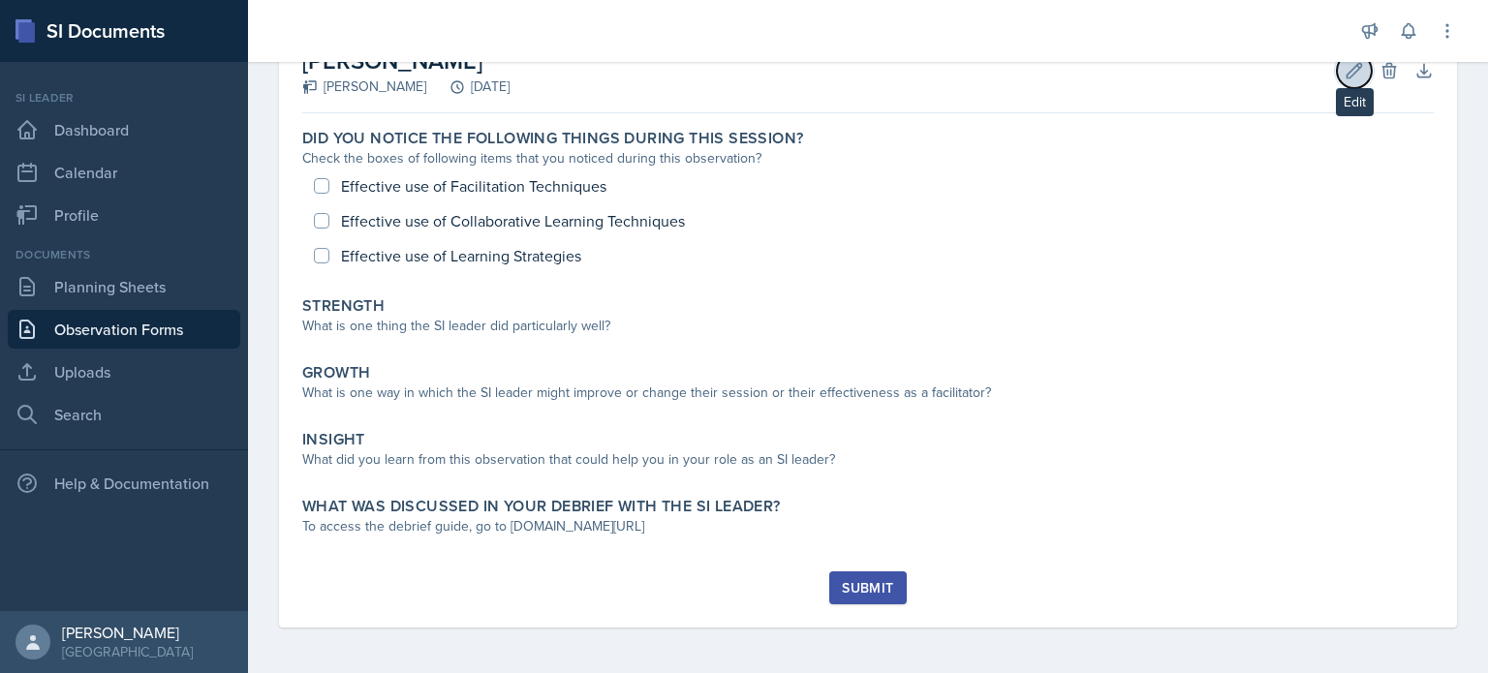
click at [1349, 71] on button "Edit" at bounding box center [1354, 70] width 35 height 35
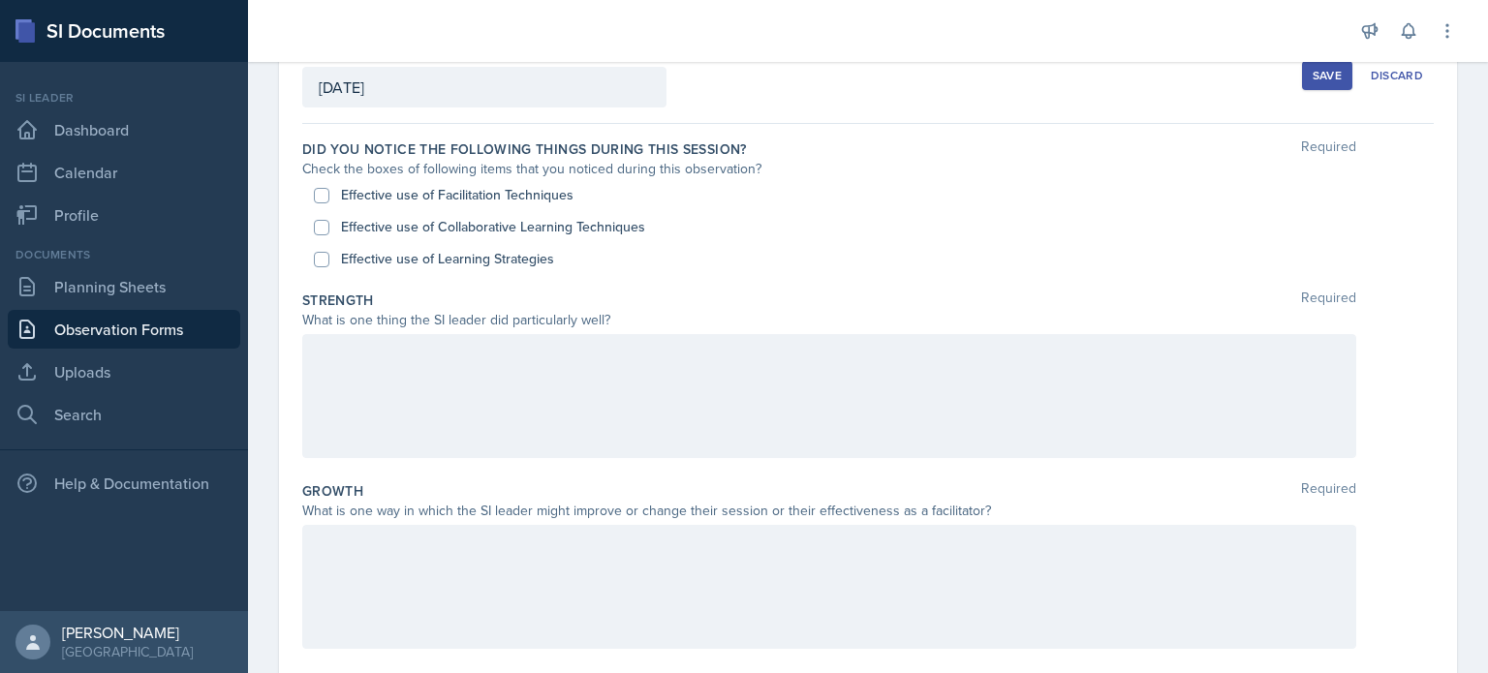
scroll to position [128, 0]
click at [322, 185] on input "Effective use of Facilitation Techniques" at bounding box center [322, 192] width 16 height 16
checkbox input "true"
click at [325, 216] on input "Effective use of Collaborative Learning Techniques" at bounding box center [322, 224] width 16 height 16
checkbox input "true"
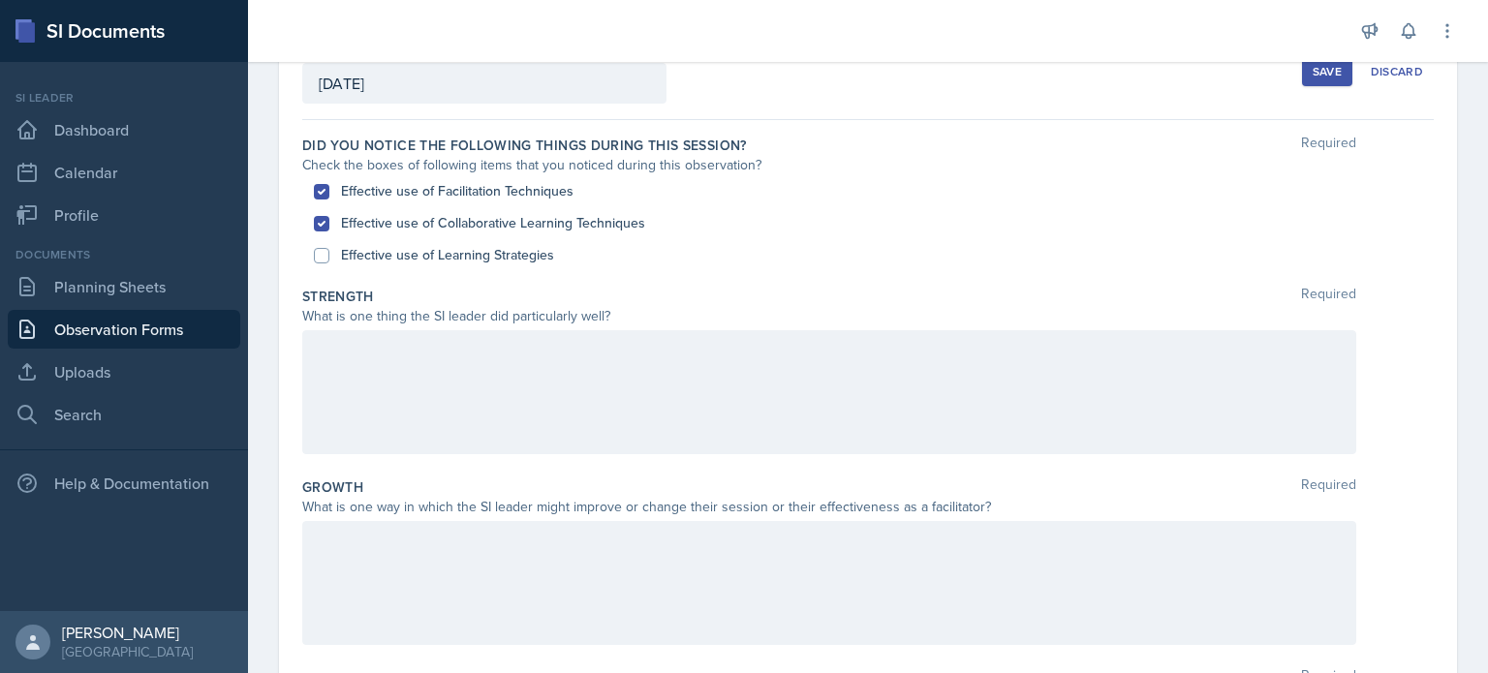
click at [329, 250] on div "Effective use of Learning Strategies" at bounding box center [868, 255] width 1108 height 32
click at [328, 251] on input "Effective use of Learning Strategies" at bounding box center [322, 256] width 16 height 16
checkbox input "true"
click at [597, 166] on div "Check the boxes of following items that you noticed during this observation?" at bounding box center [829, 165] width 1054 height 20
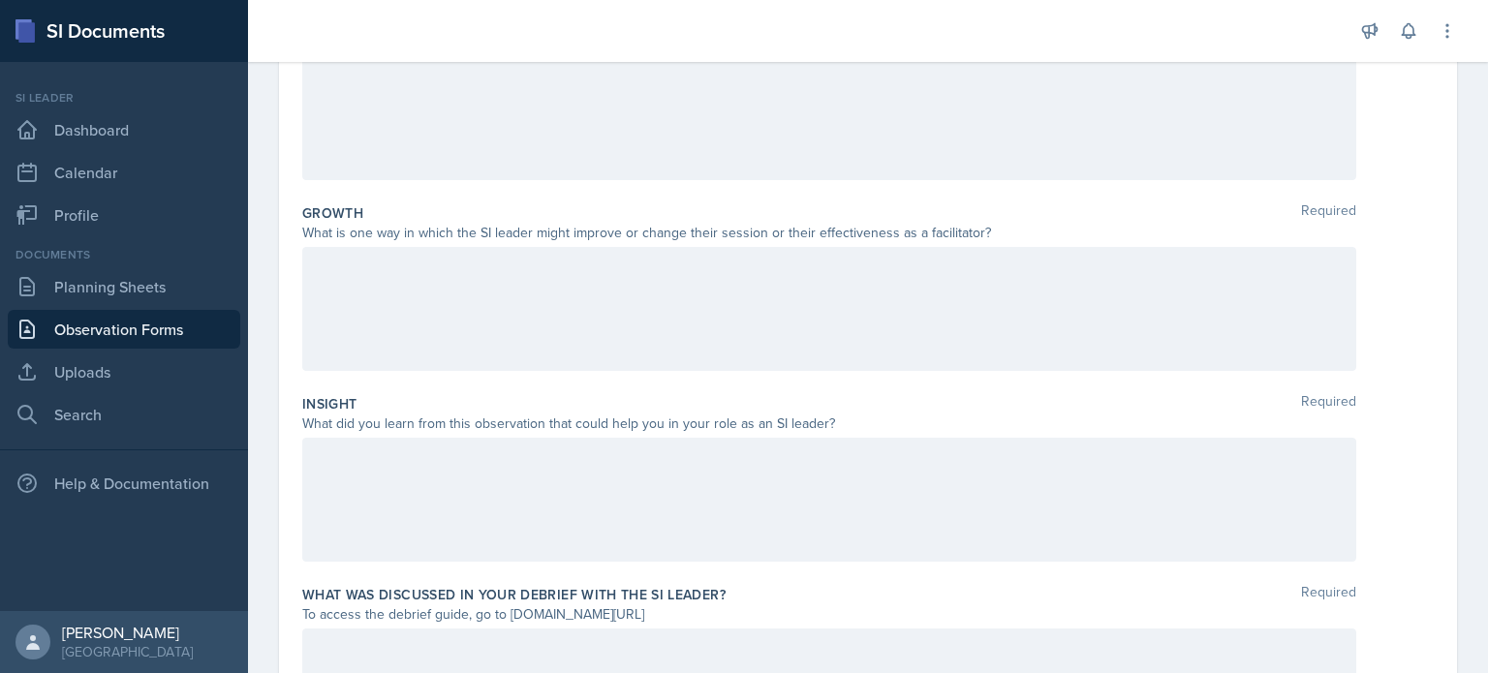
scroll to position [403, 0]
click at [762, 297] on div at bounding box center [829, 308] width 1054 height 124
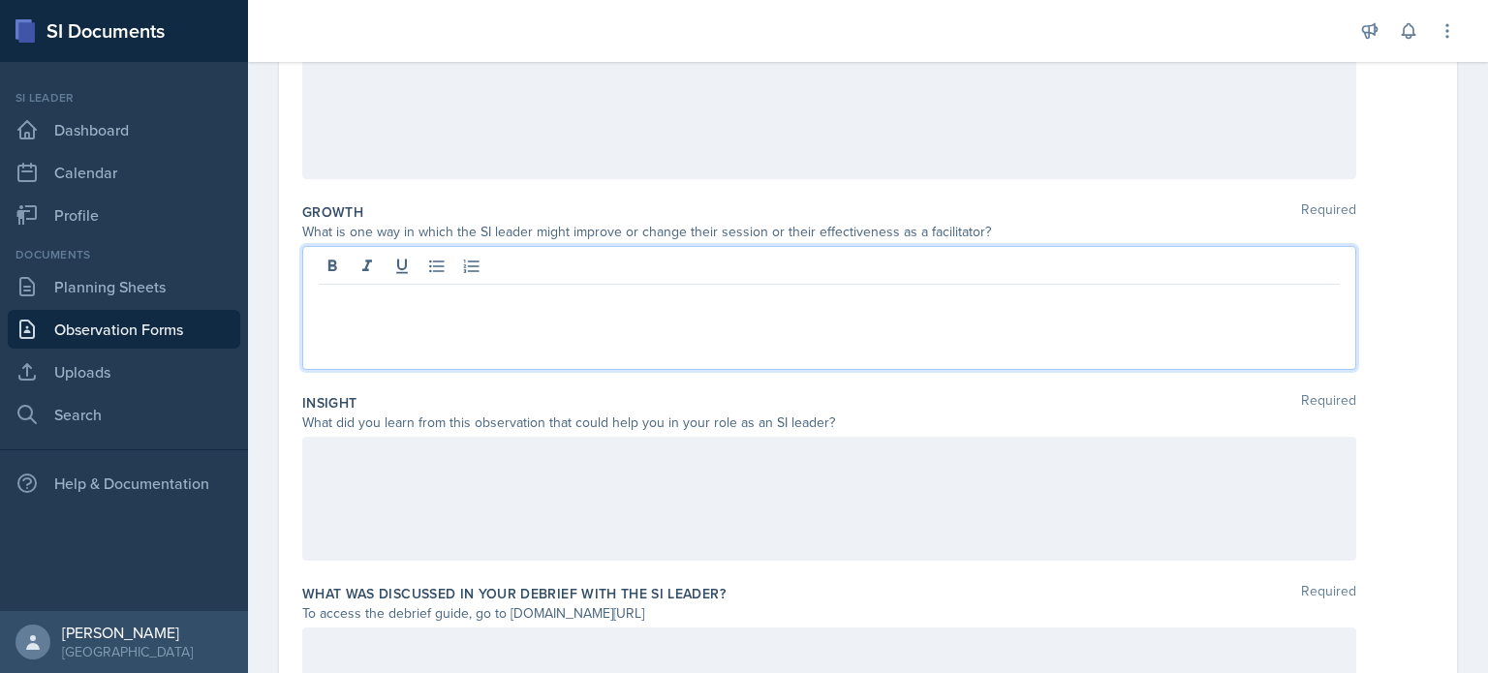
scroll to position [436, 0]
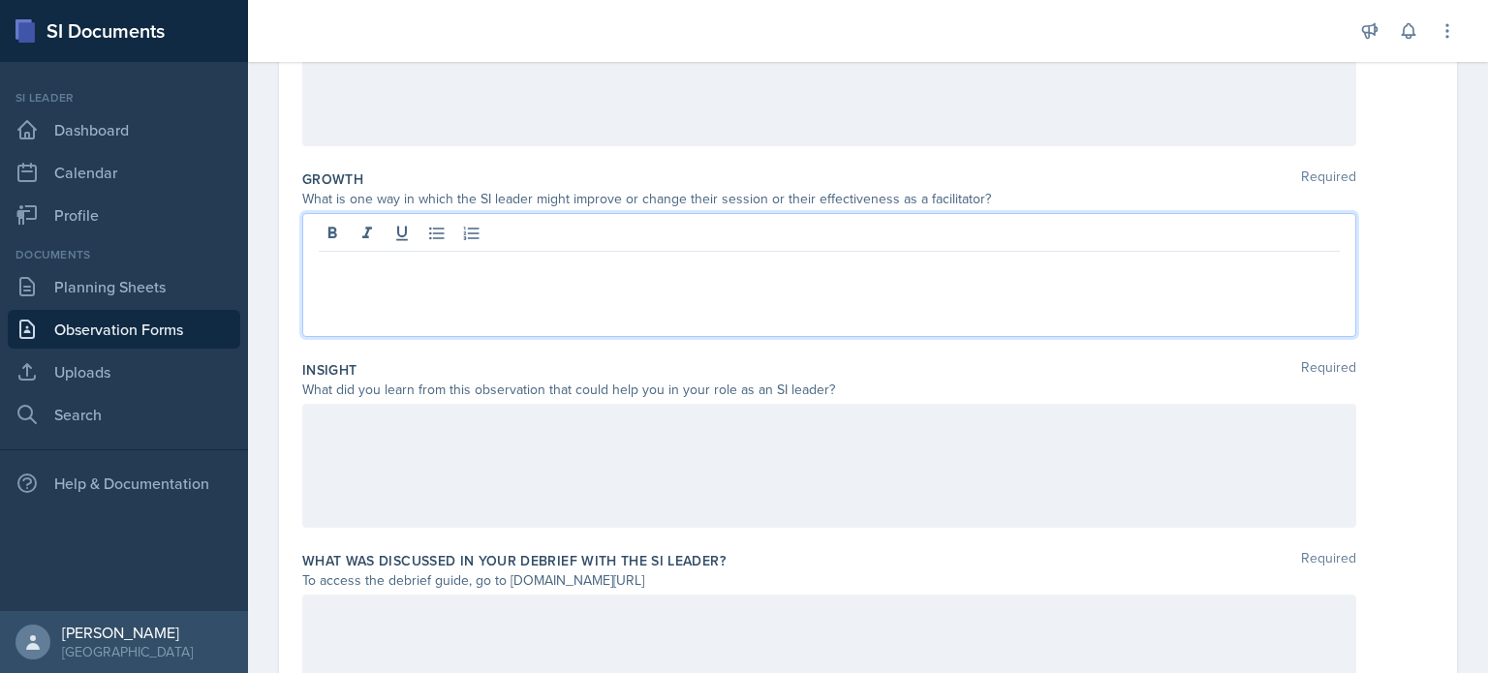
click at [857, 180] on div "Growth Required" at bounding box center [868, 179] width 1132 height 19
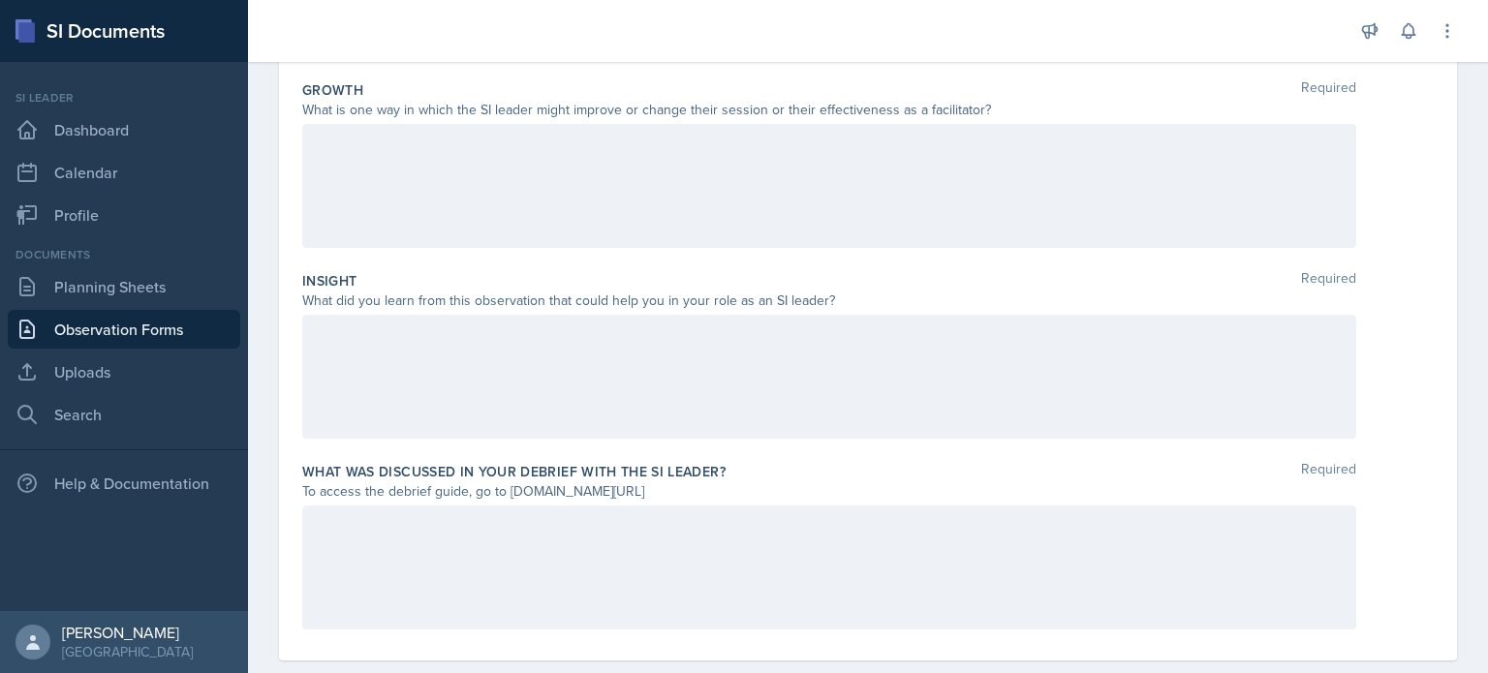
scroll to position [523, 0]
click at [597, 343] on p at bounding box center [829, 337] width 1021 height 23
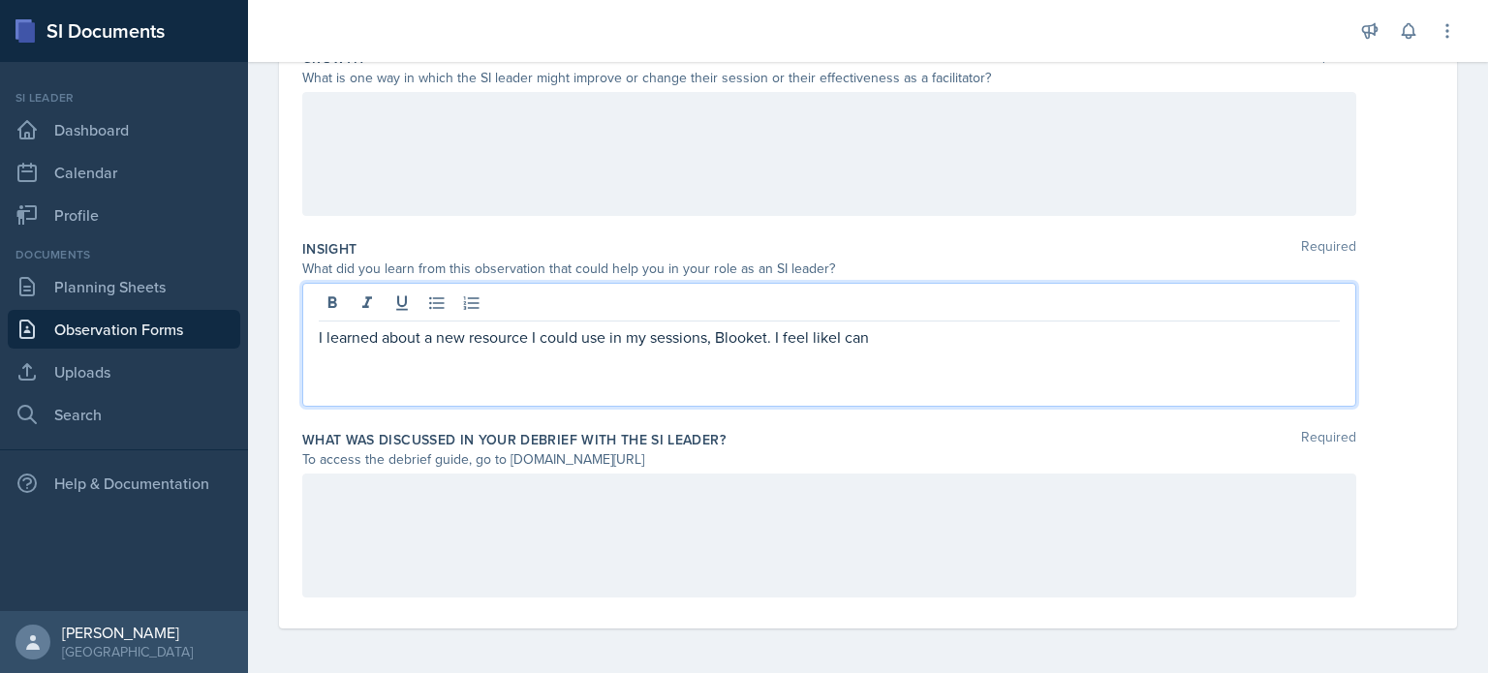
click at [840, 332] on p "I learned about a new resource I could use in my sessions, Blooket. I feel like…" at bounding box center [829, 337] width 1021 height 23
click at [911, 346] on p "I learned about a new resource I could use in my sessions, Blooket. I feel like…" at bounding box center [829, 337] width 1021 height 23
click at [996, 336] on p "I learned about a new resource I could use in my sessions, Blooket. I feel like…" at bounding box center [829, 337] width 1021 height 23
click at [1063, 333] on p "I learned about a new resource I could use in my sessions, Blooket. I feel like…" at bounding box center [829, 337] width 1021 height 23
drag, startPoint x: 1118, startPoint y: 336, endPoint x: 1081, endPoint y: 329, distance: 37.4
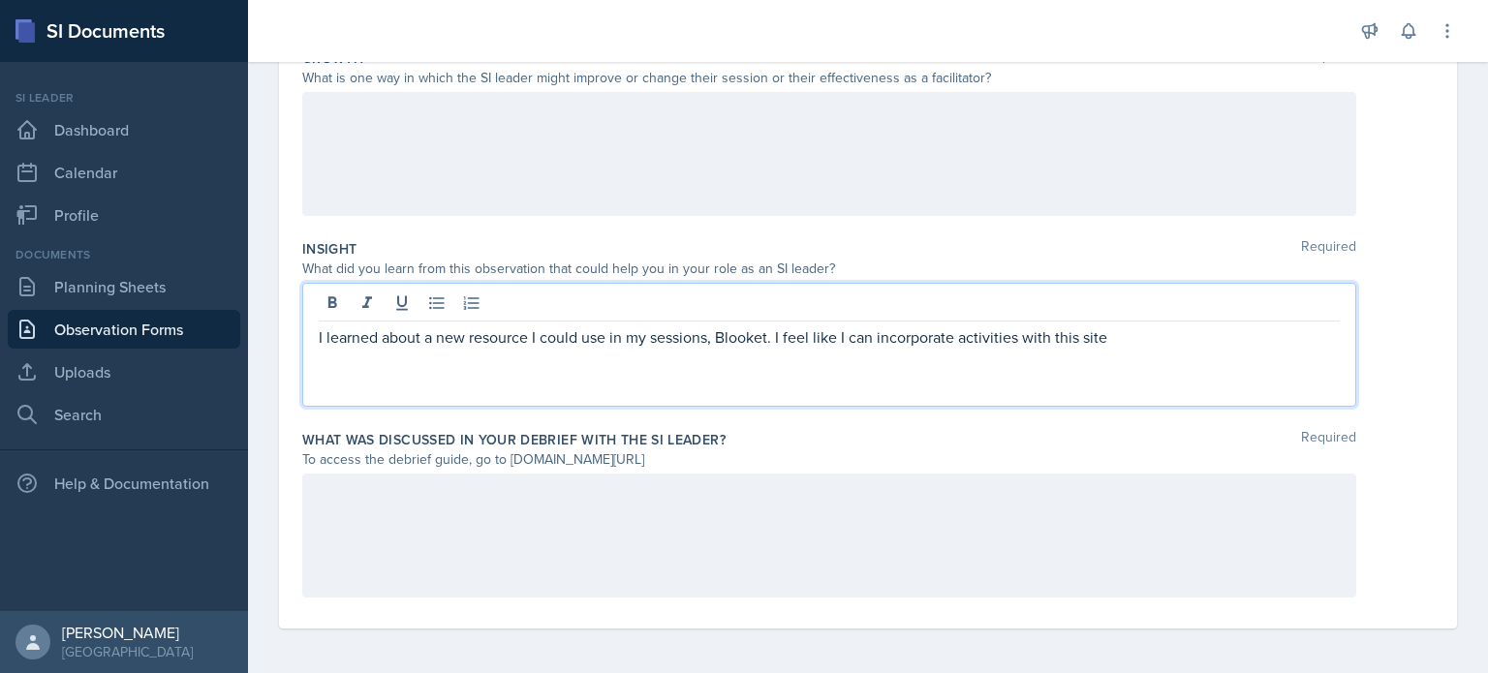
click at [1081, 329] on p "I learned about a new resource I could use in my sessions, Blooket. I feel like…" at bounding box center [829, 337] width 1021 height 23
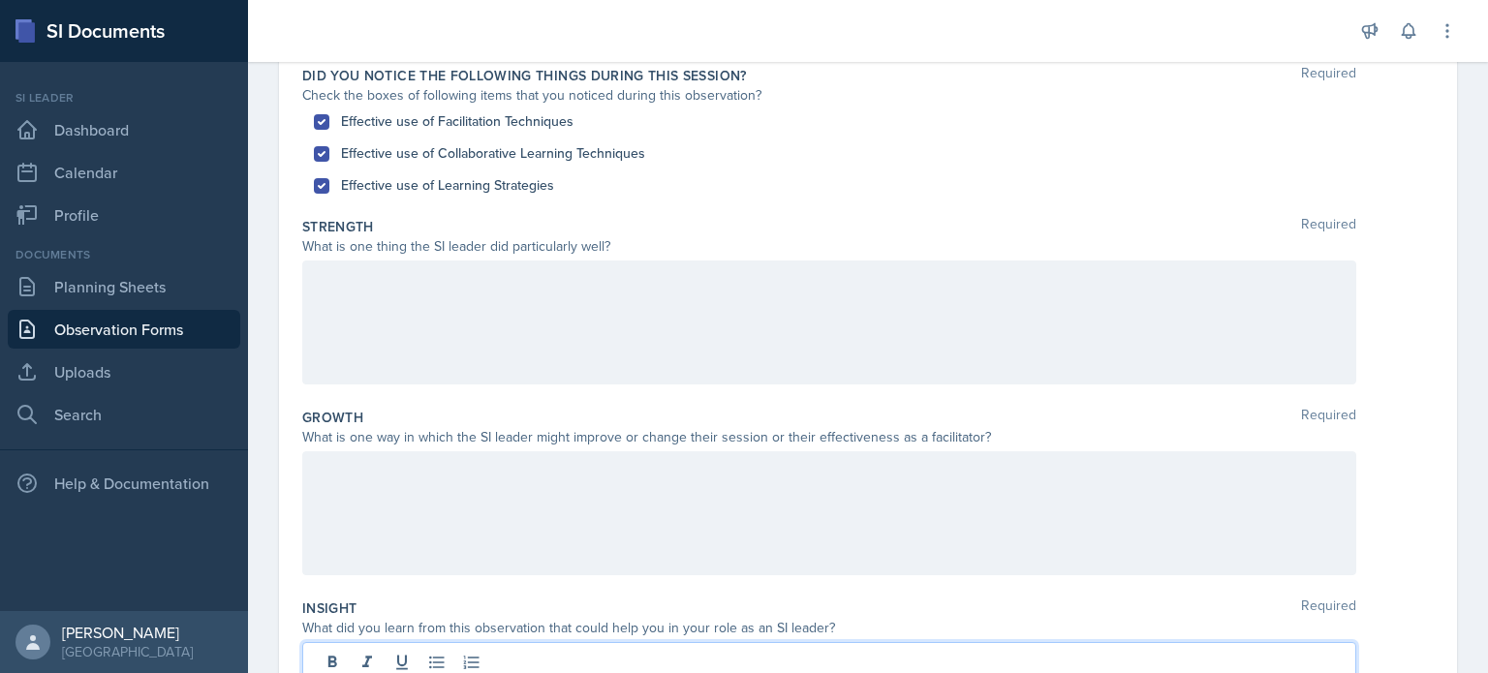
scroll to position [201, 0]
click at [717, 287] on div at bounding box center [829, 320] width 1054 height 124
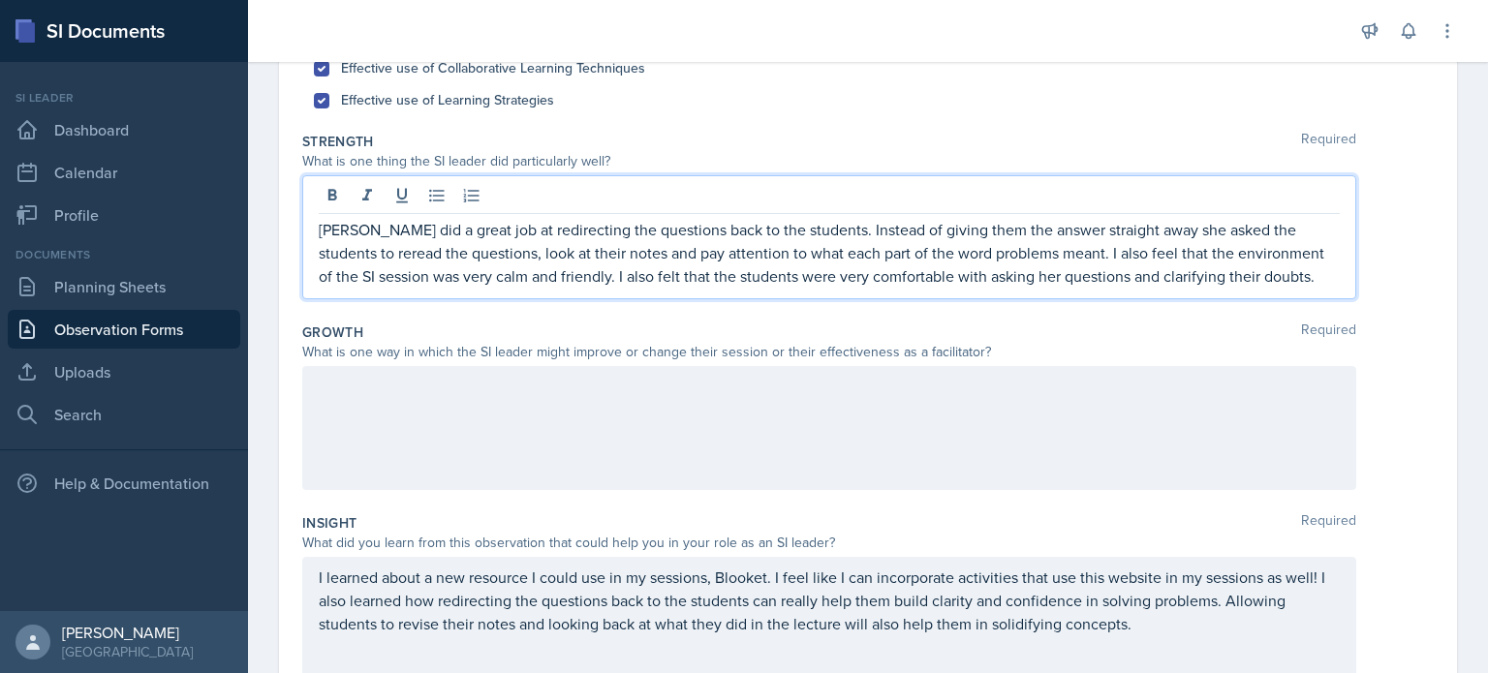
scroll to position [283, 0]
click at [887, 383] on p at bounding box center [829, 386] width 1021 height 23
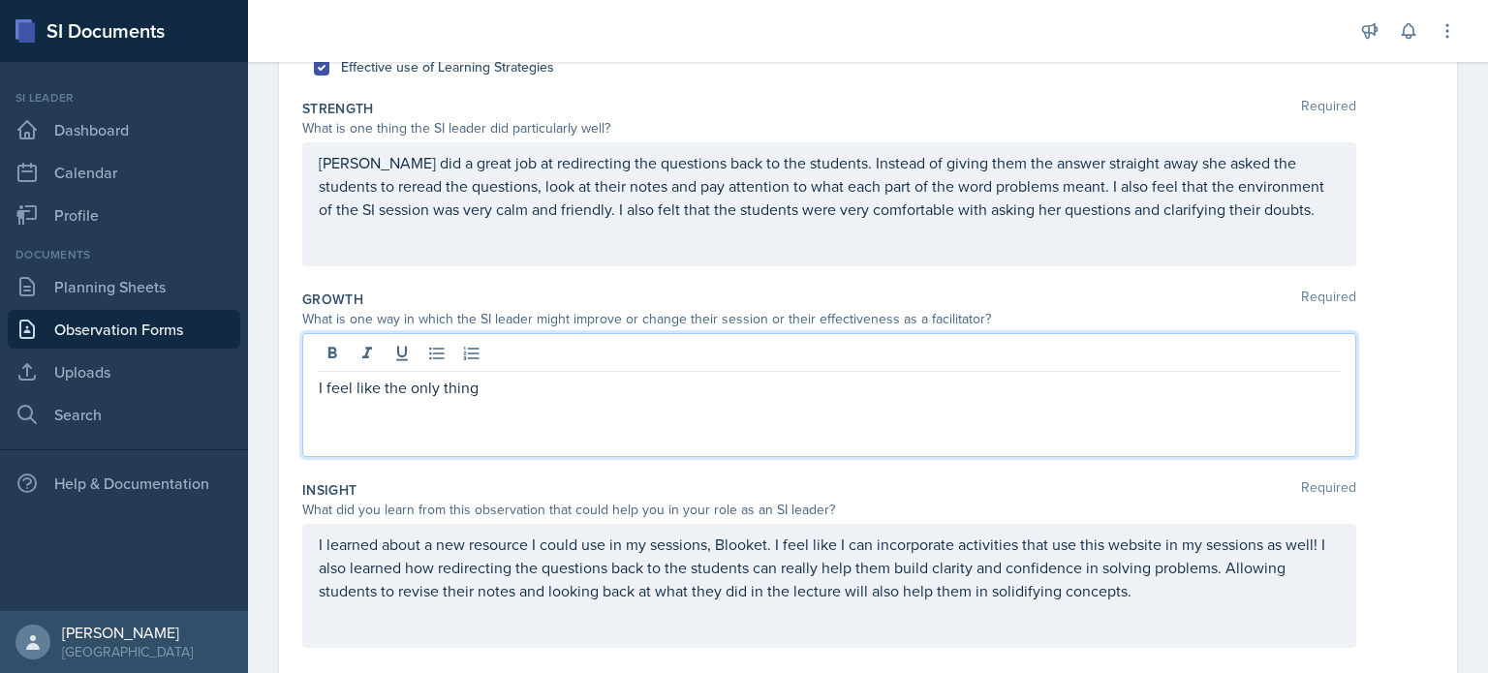
scroll to position [558, 0]
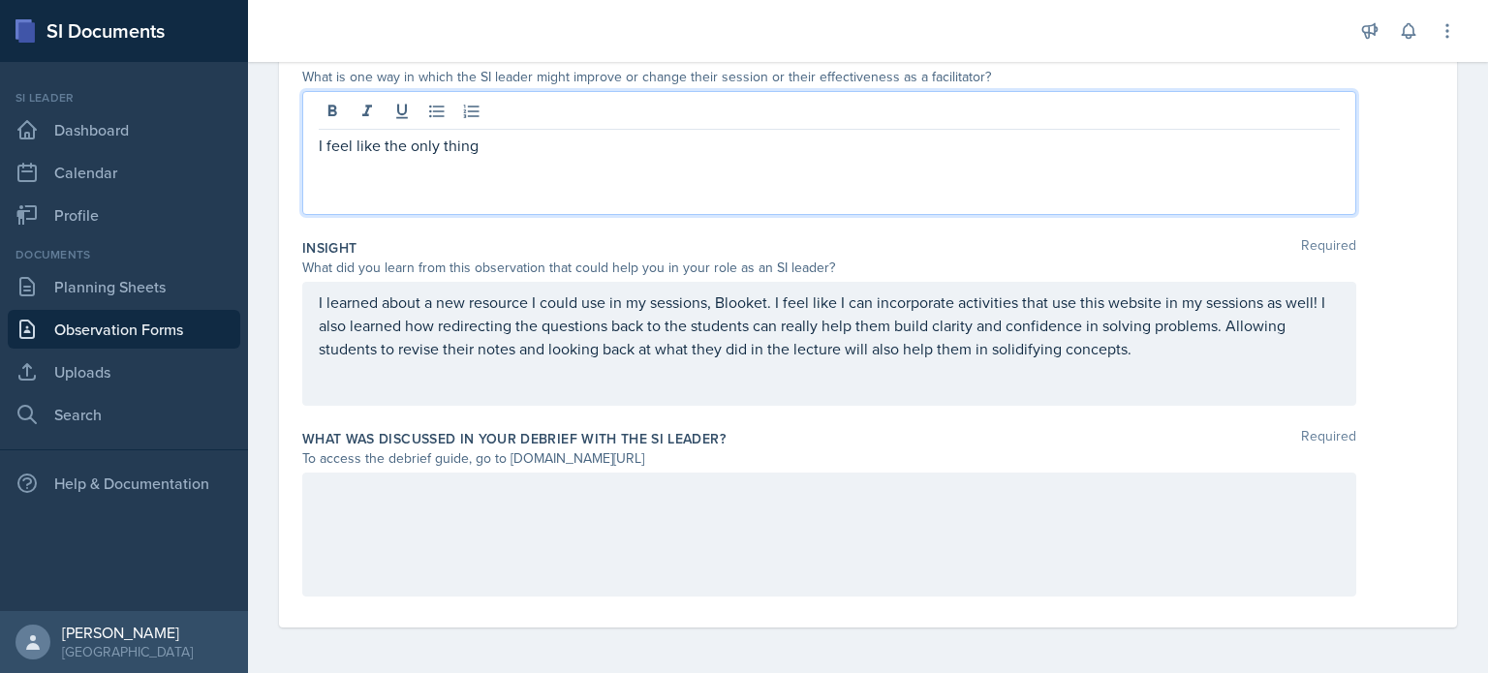
click at [809, 517] on div at bounding box center [829, 535] width 1054 height 124
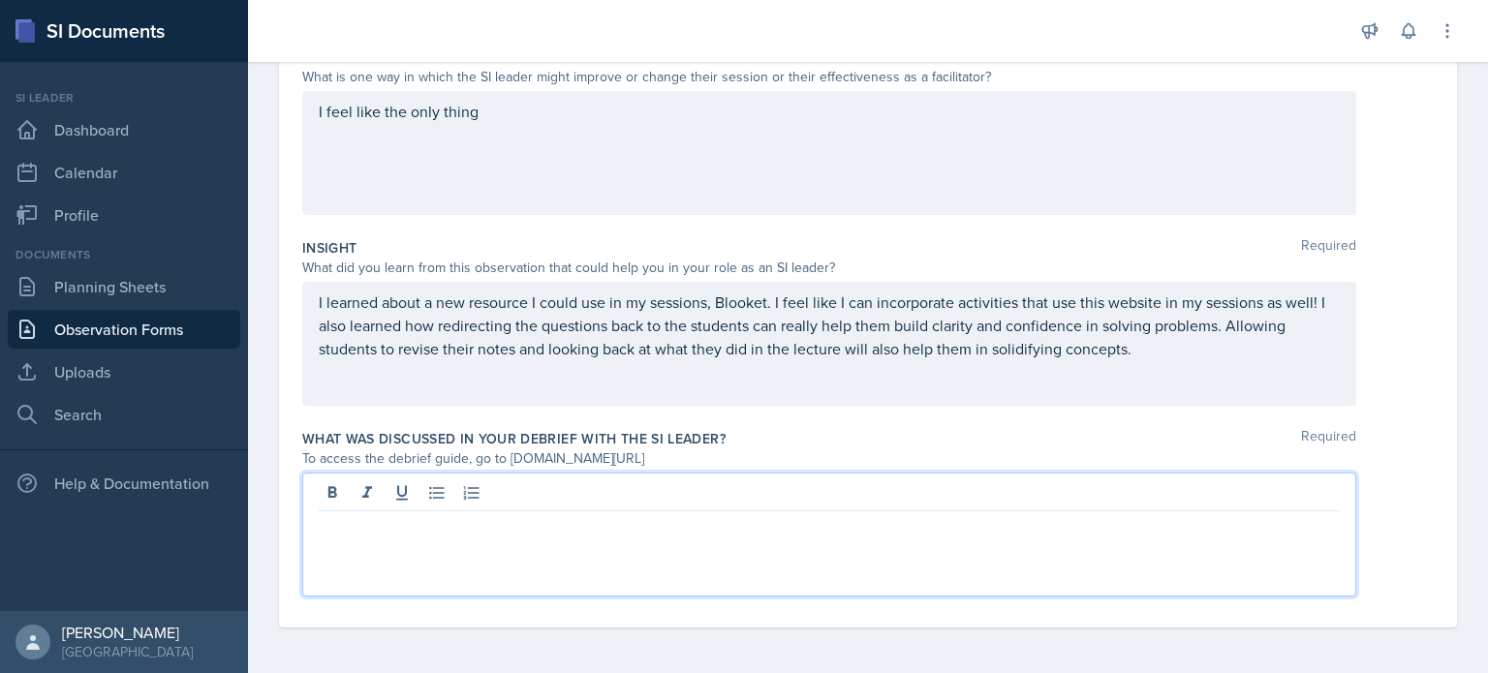
scroll to position [535, 0]
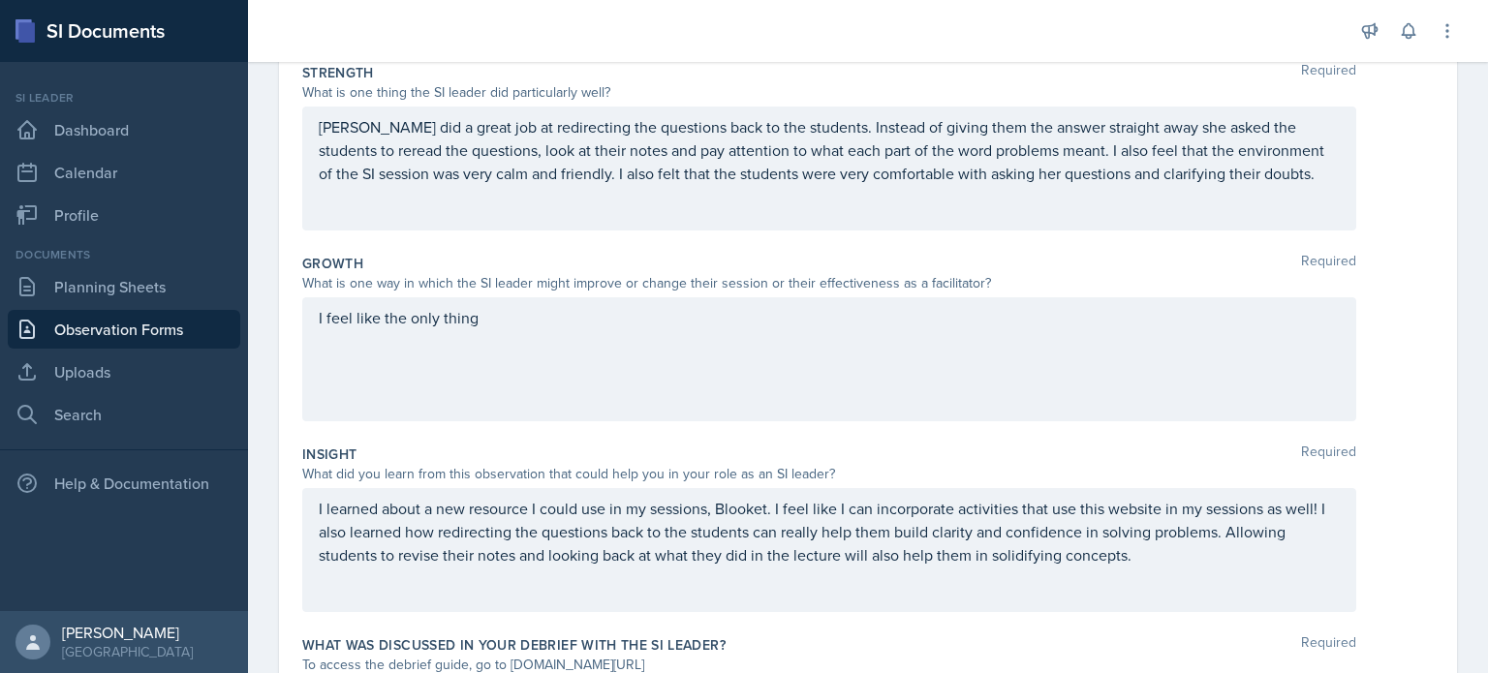
click at [752, 408] on div "I feel like the only thing" at bounding box center [829, 359] width 1054 height 124
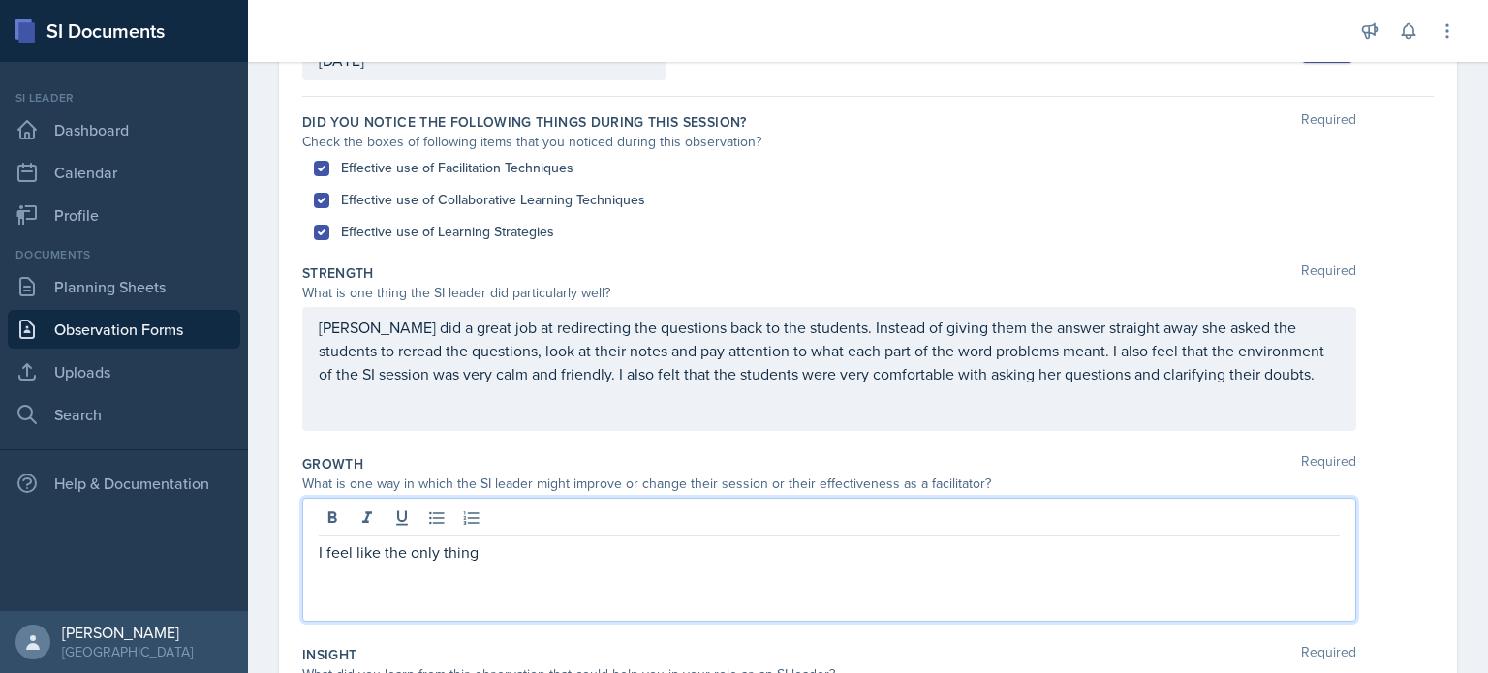
scroll to position [146, 0]
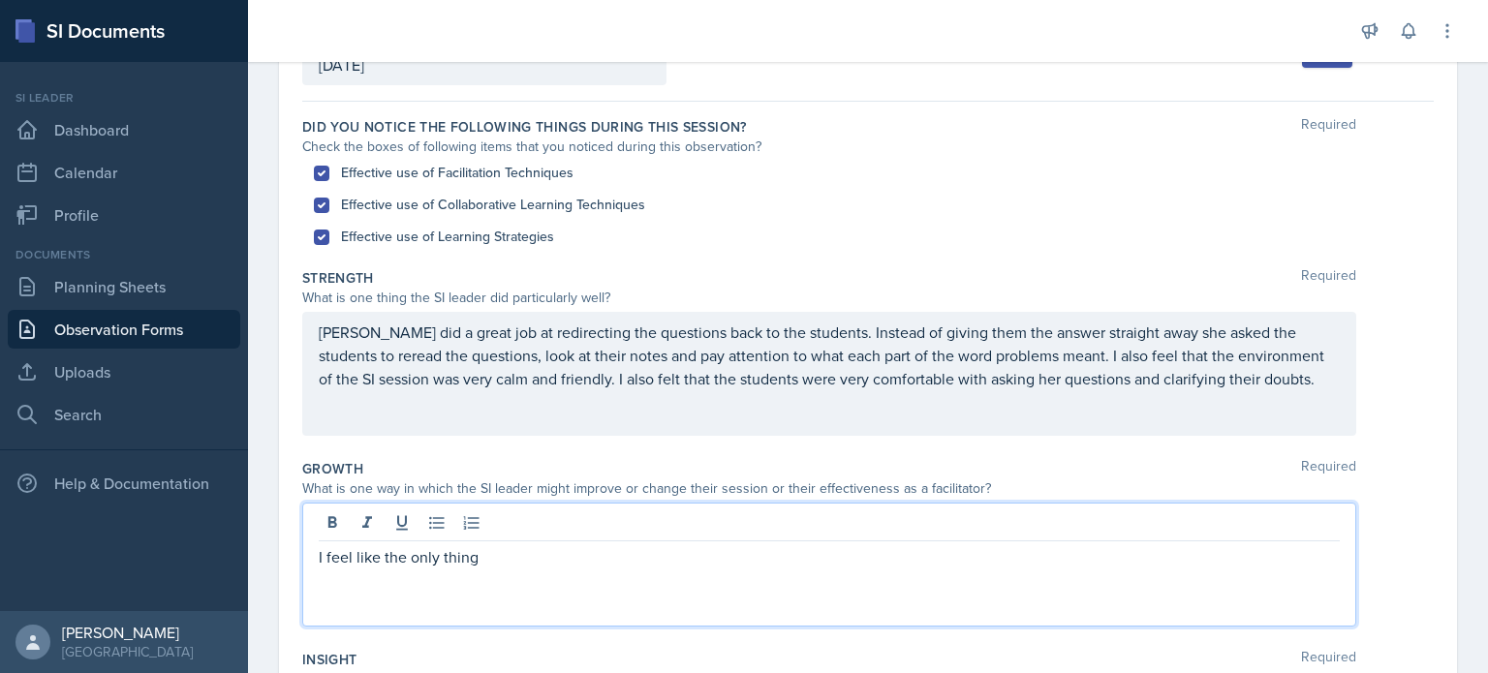
click at [1276, 386] on p "[PERSON_NAME] did a great job at redirecting the questions back to the students…" at bounding box center [829, 356] width 1021 height 70
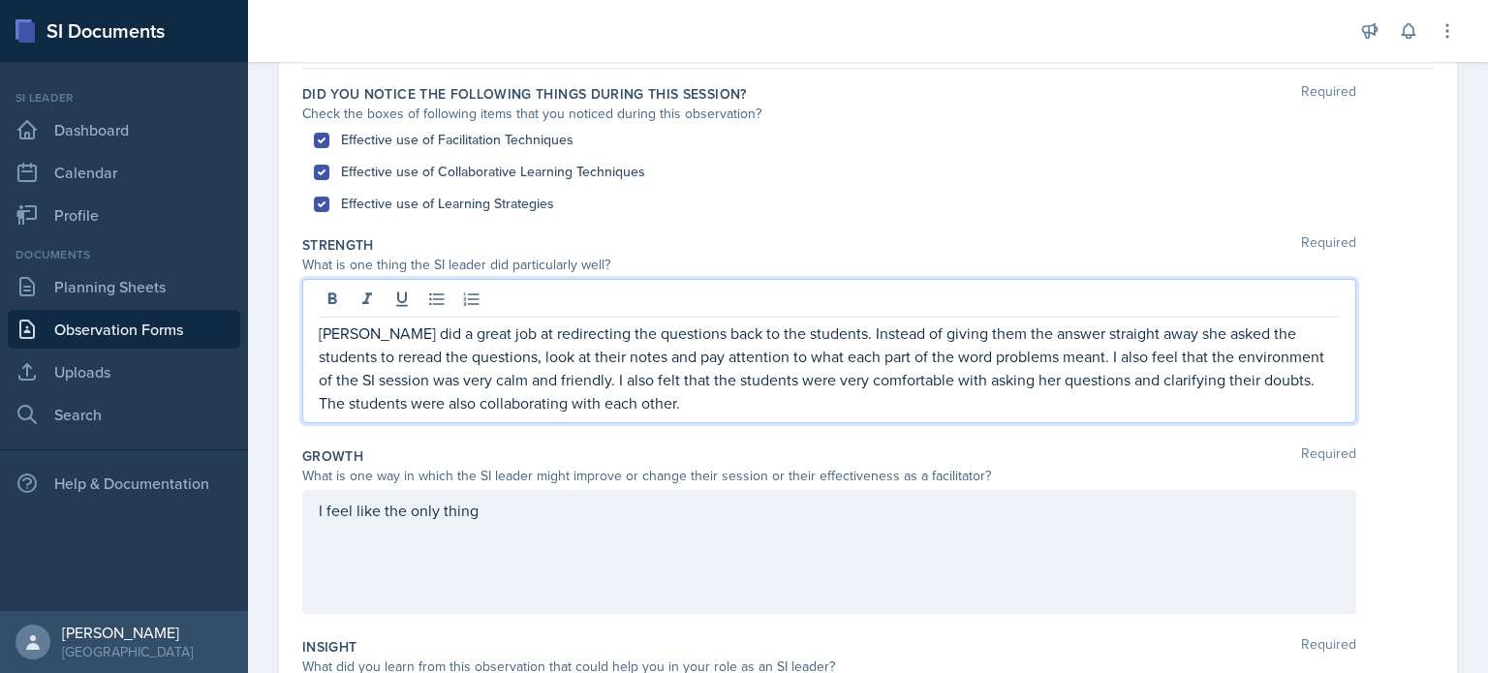
click at [1263, 379] on p "[PERSON_NAME] did a great job at redirecting the questions back to the students…" at bounding box center [829, 368] width 1021 height 93
drag, startPoint x: 372, startPoint y: 405, endPoint x: 324, endPoint y: 404, distance: 48.4
click at [324, 404] on p "[PERSON_NAME] did a great job at redirecting the questions back to the students…" at bounding box center [829, 368] width 1021 height 93
click at [1097, 355] on p "[PERSON_NAME] did a great job at redirecting the questions back to the students…" at bounding box center [829, 368] width 1021 height 93
drag, startPoint x: 568, startPoint y: 377, endPoint x: 543, endPoint y: 375, distance: 24.3
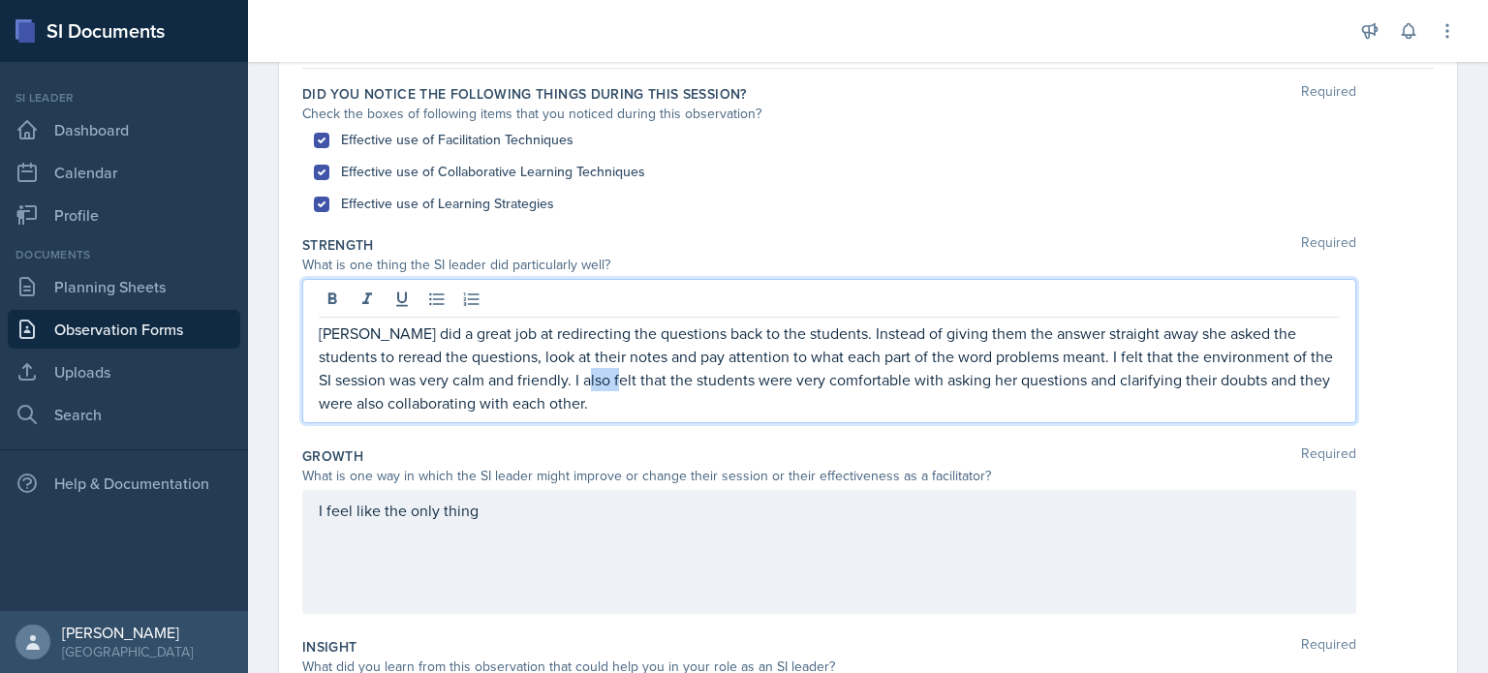
click at [543, 375] on p "[PERSON_NAME] did a great job at redirecting the questions back to the students…" at bounding box center [829, 368] width 1021 height 93
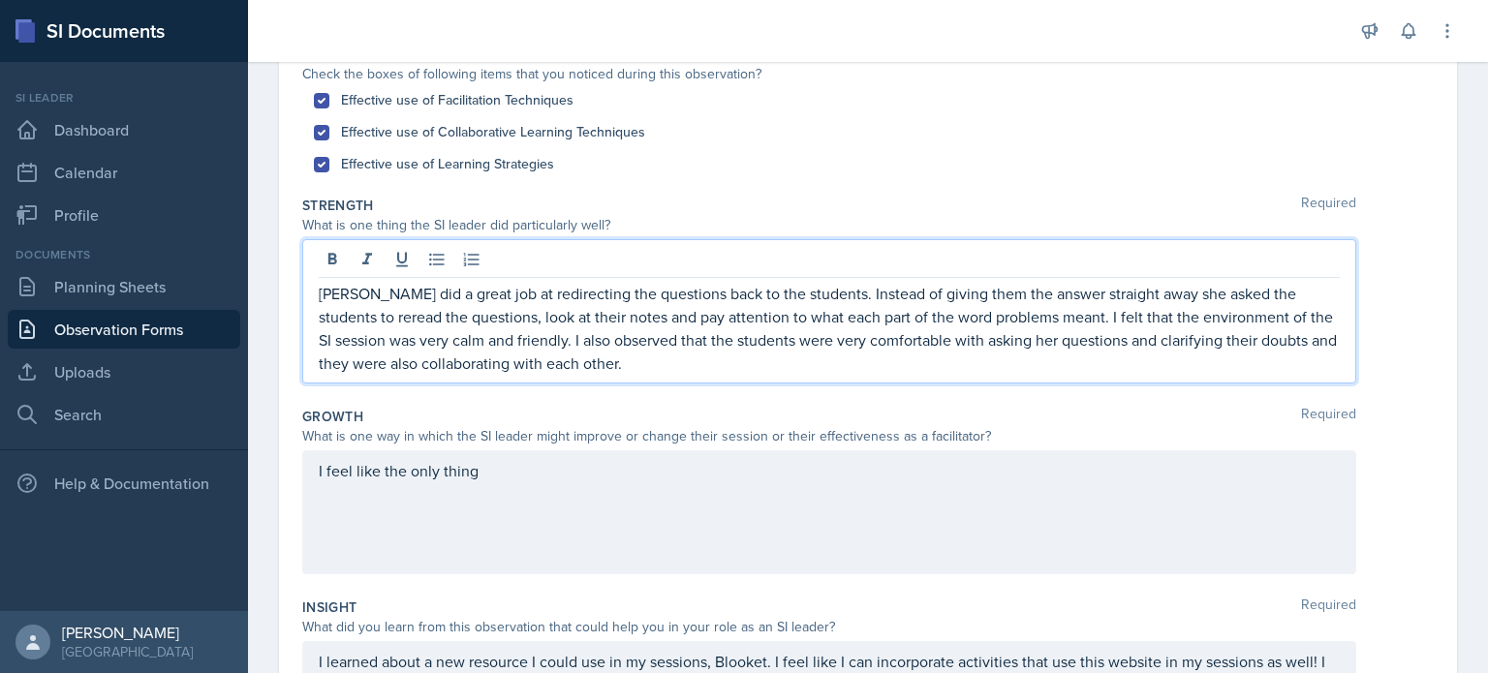
scroll to position [237, 0]
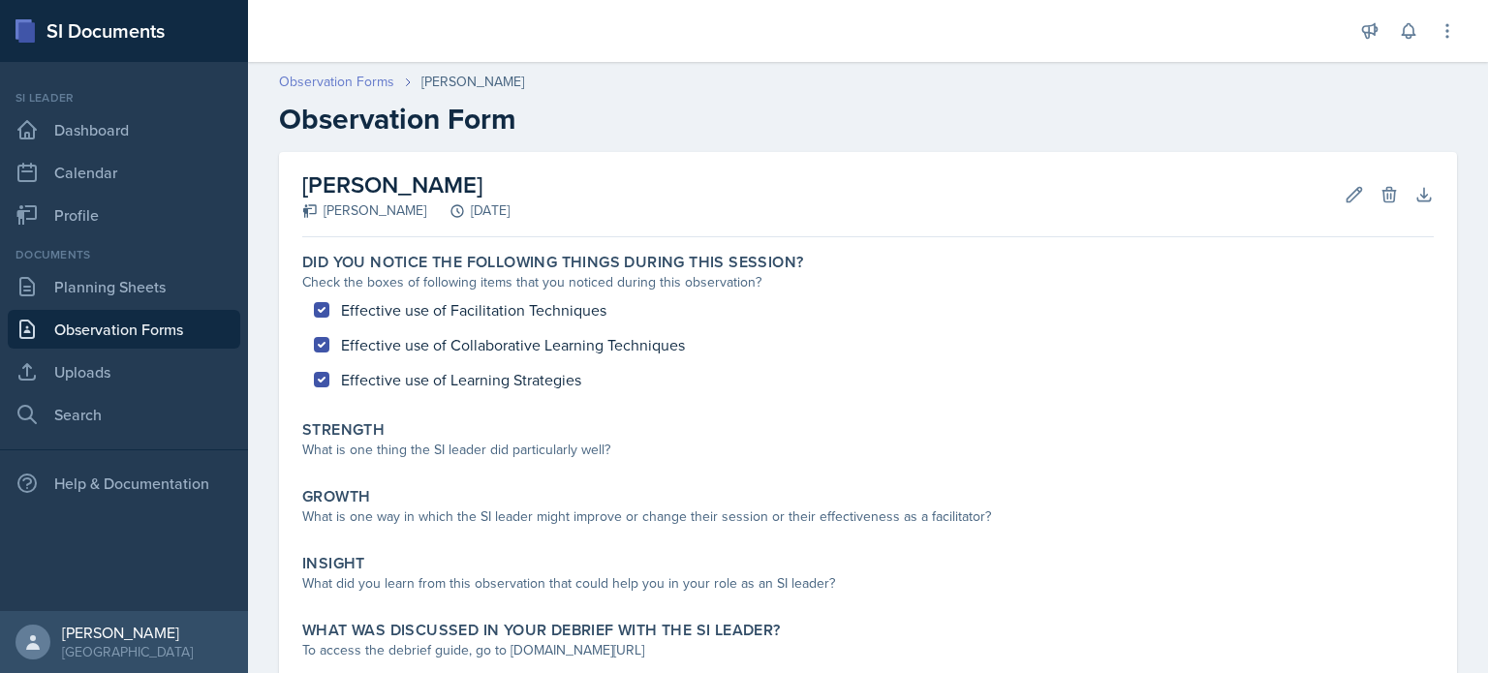
click at [362, 83] on link "Observation Forms" at bounding box center [336, 82] width 115 height 20
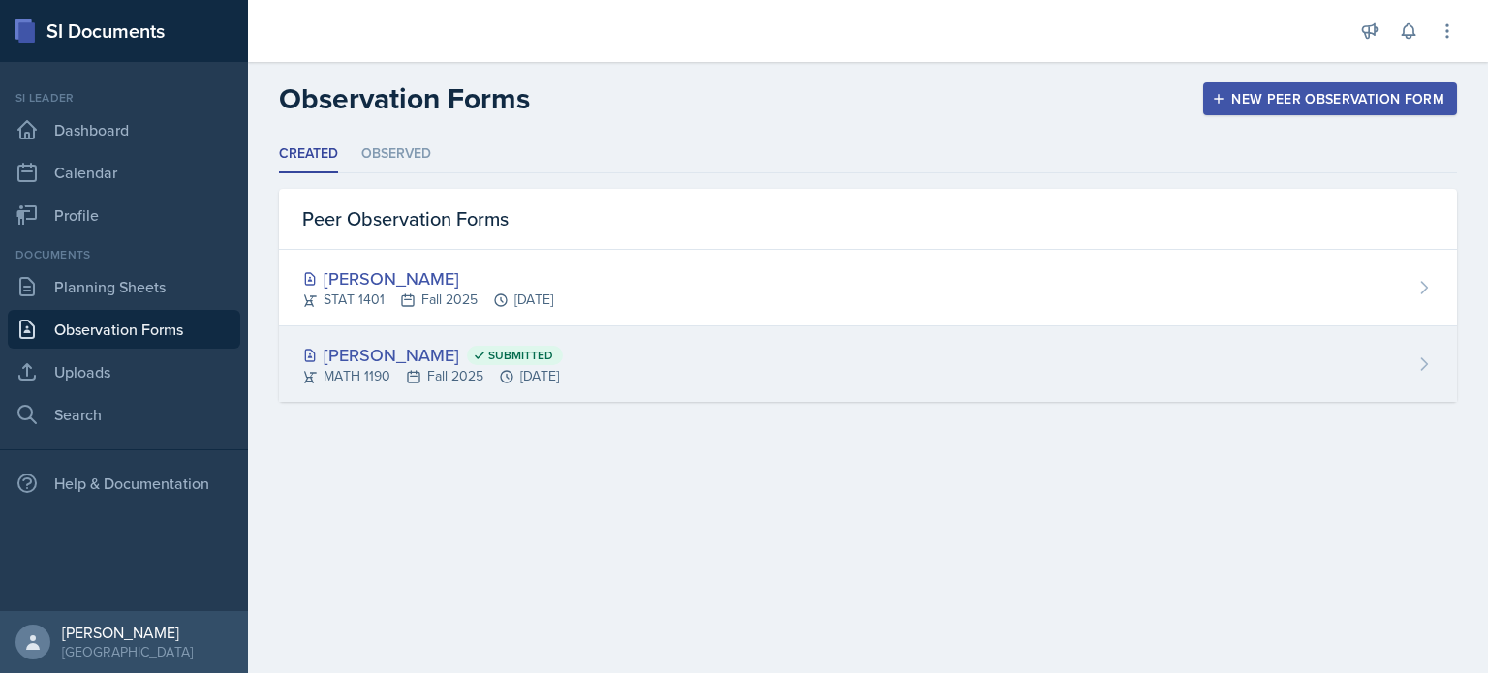
click at [473, 355] on icon at bounding box center [480, 356] width 14 height 14
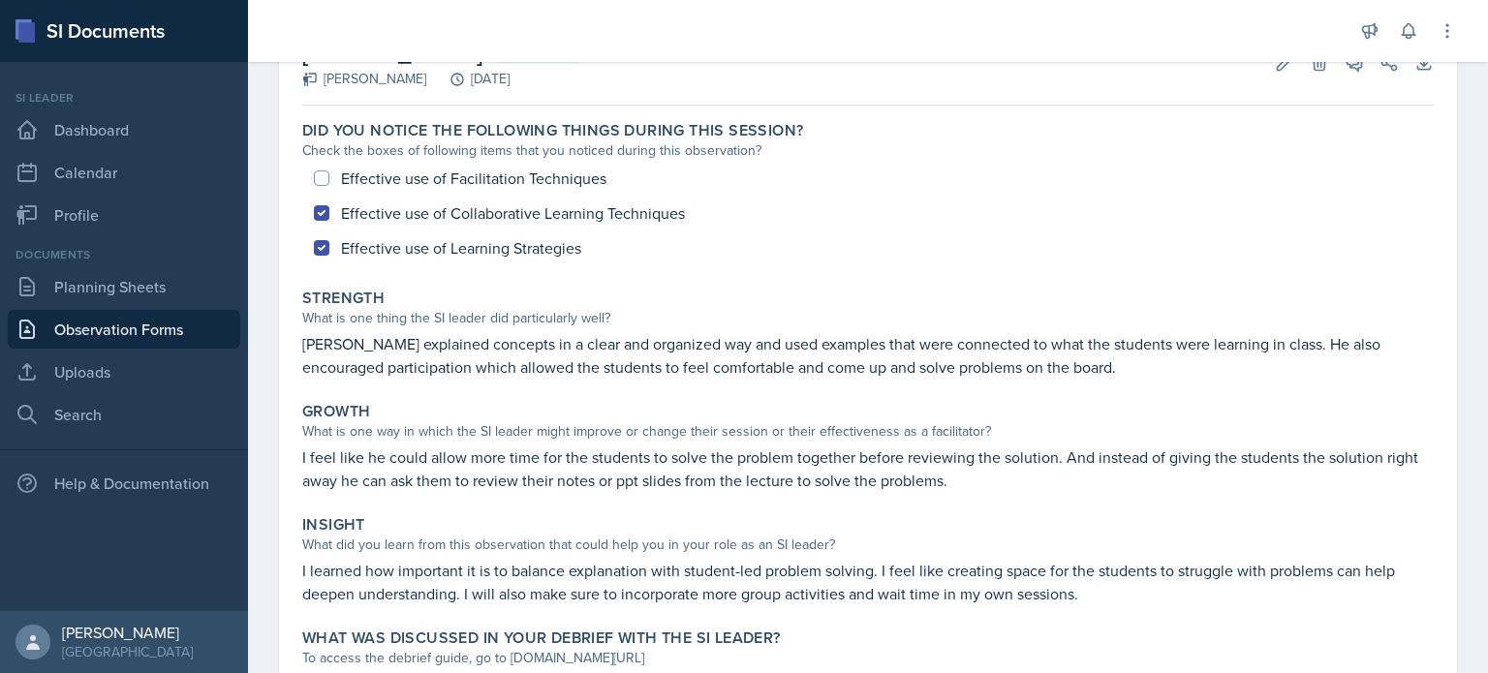
scroll to position [131, 0]
click at [182, 323] on link "Observation Forms" at bounding box center [124, 329] width 233 height 39
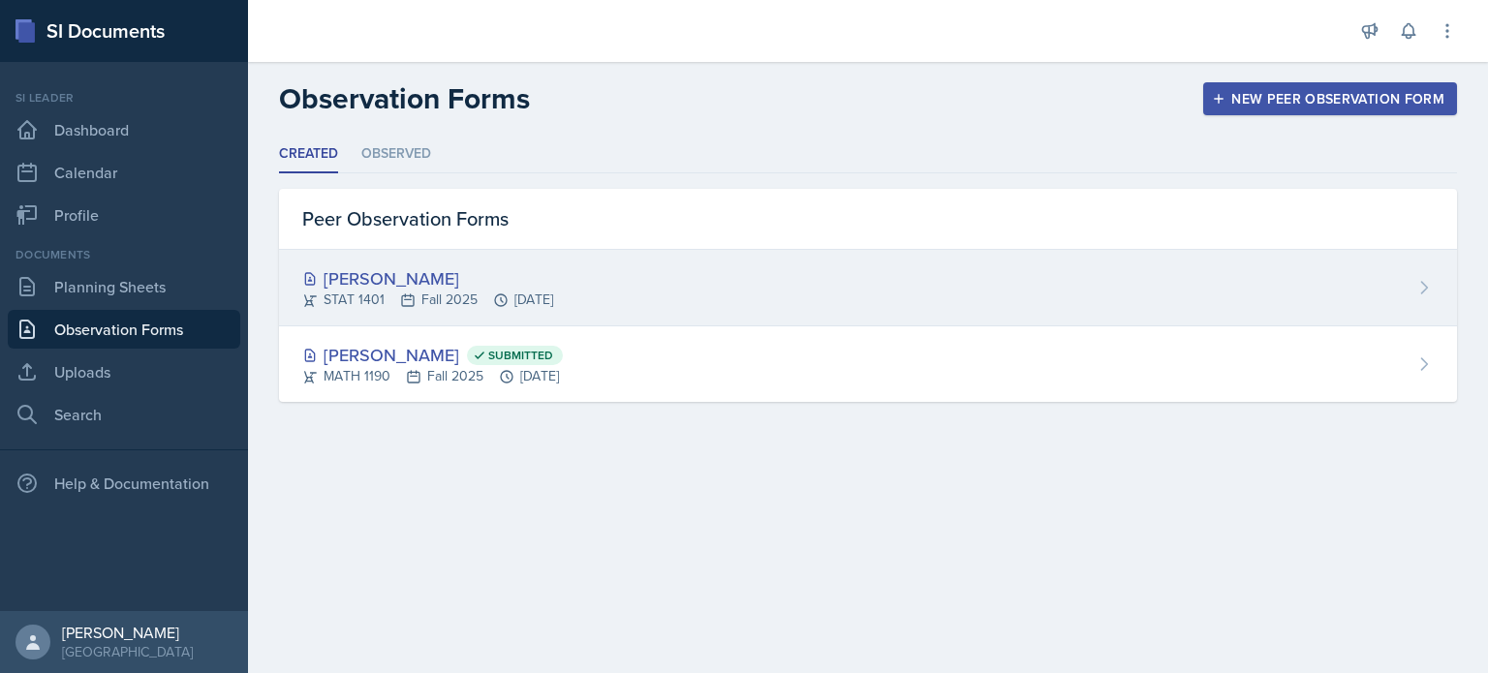
click at [553, 268] on div "[PERSON_NAME]" at bounding box center [427, 278] width 251 height 26
